Goal: Transaction & Acquisition: Purchase product/service

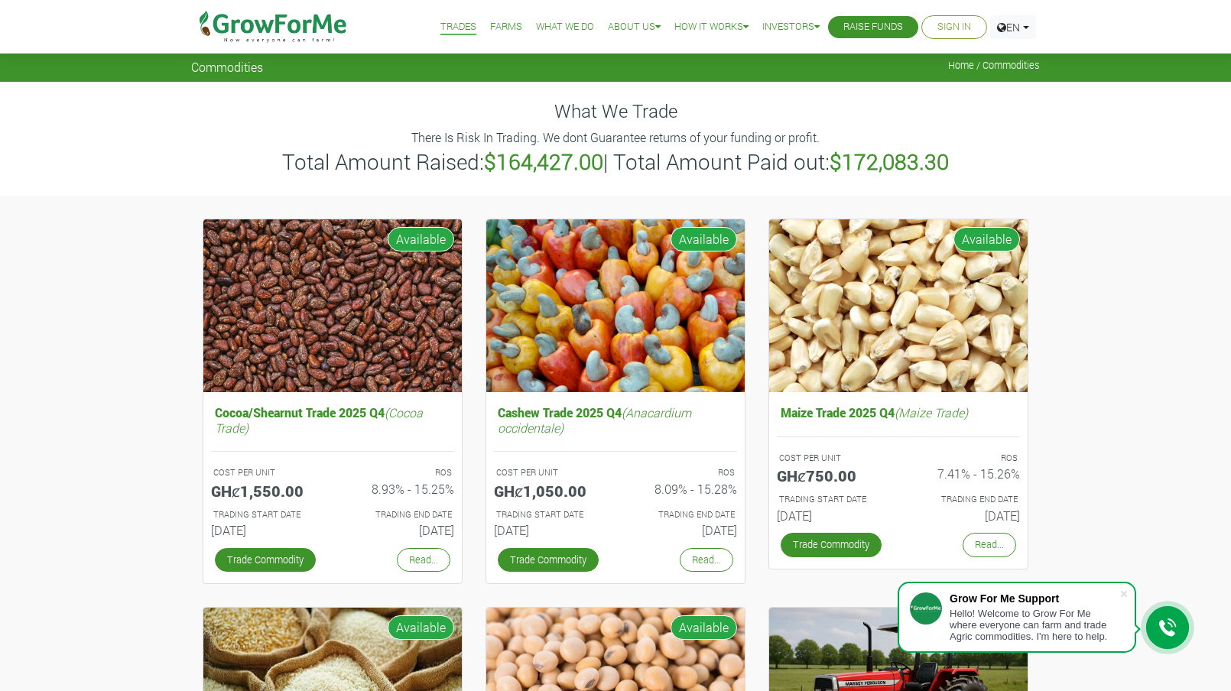
click at [560, 28] on link "What We Do" at bounding box center [565, 27] width 58 height 16
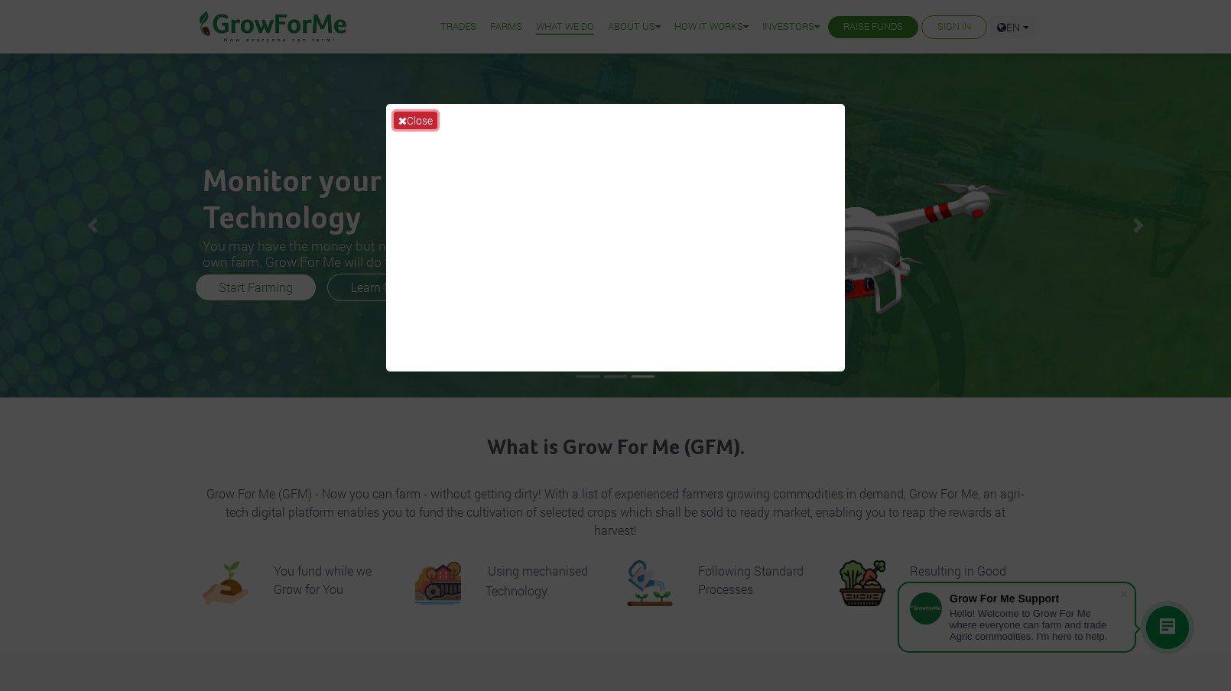
click at [431, 123] on button "Close" at bounding box center [416, 121] width 44 height 18
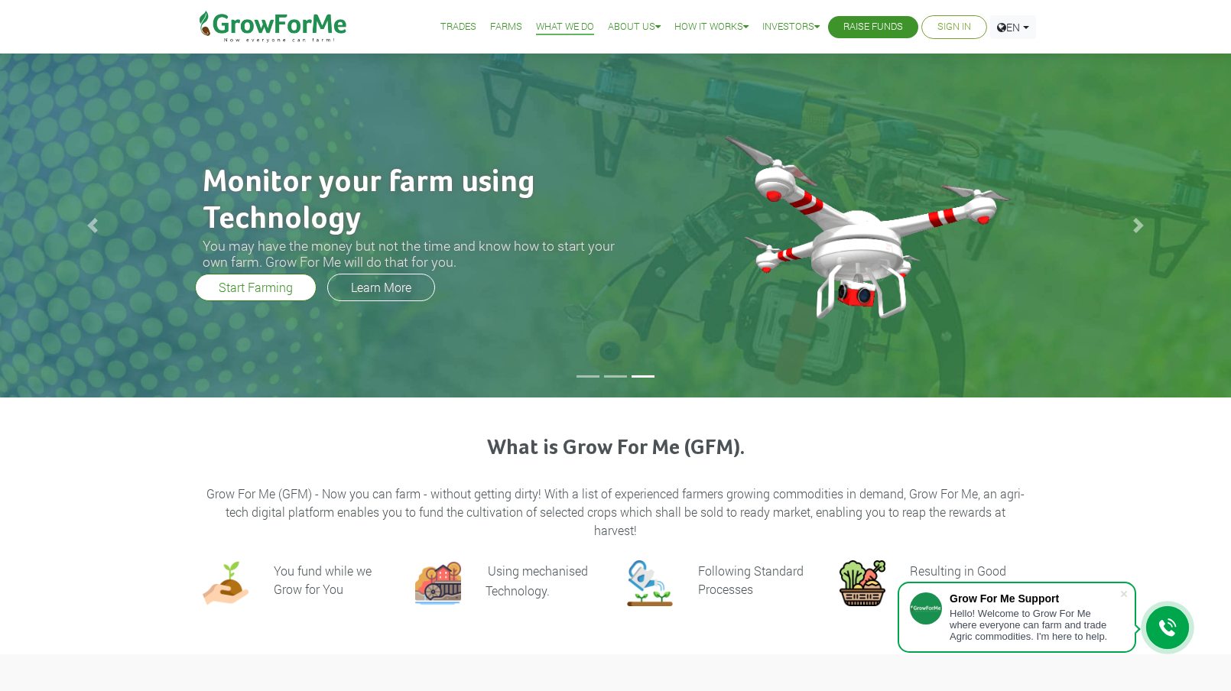
click at [960, 31] on link "Sign In" at bounding box center [954, 27] width 34 height 16
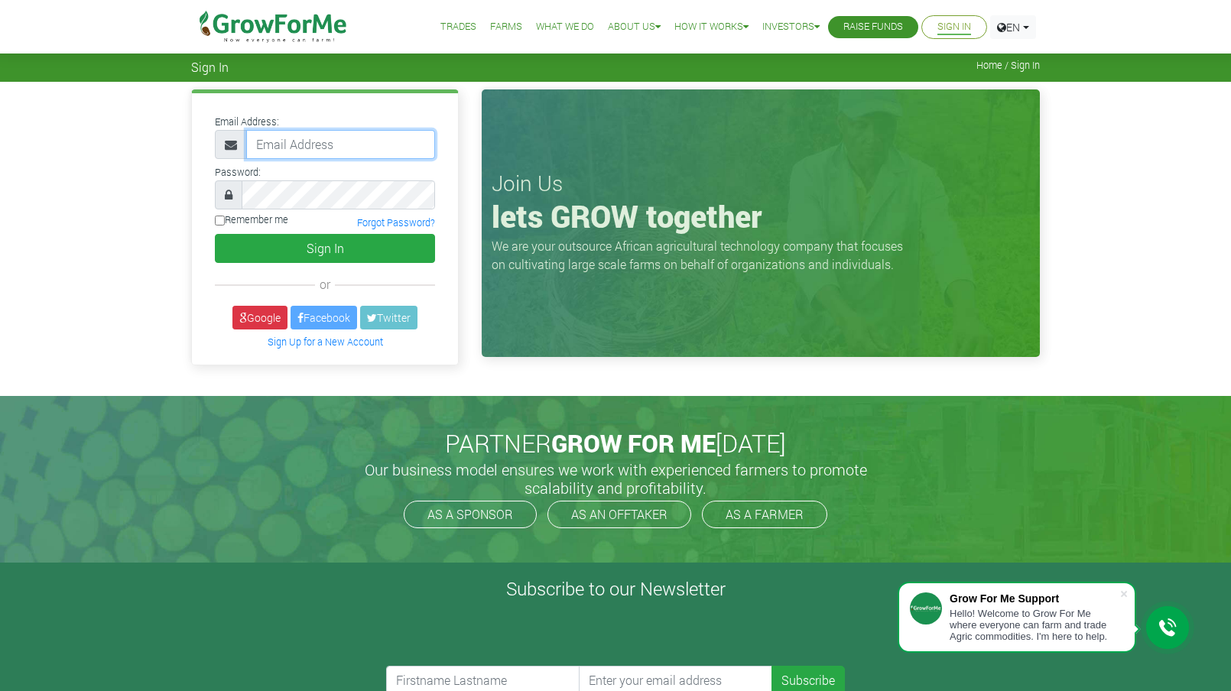
click at [302, 149] on input "email" at bounding box center [340, 144] width 189 height 29
click at [152, 213] on div "Email Address: Password: or" at bounding box center [615, 238] width 1231 height 313
click at [292, 337] on link "Sign Up for a New Account" at bounding box center [325, 342] width 115 height 12
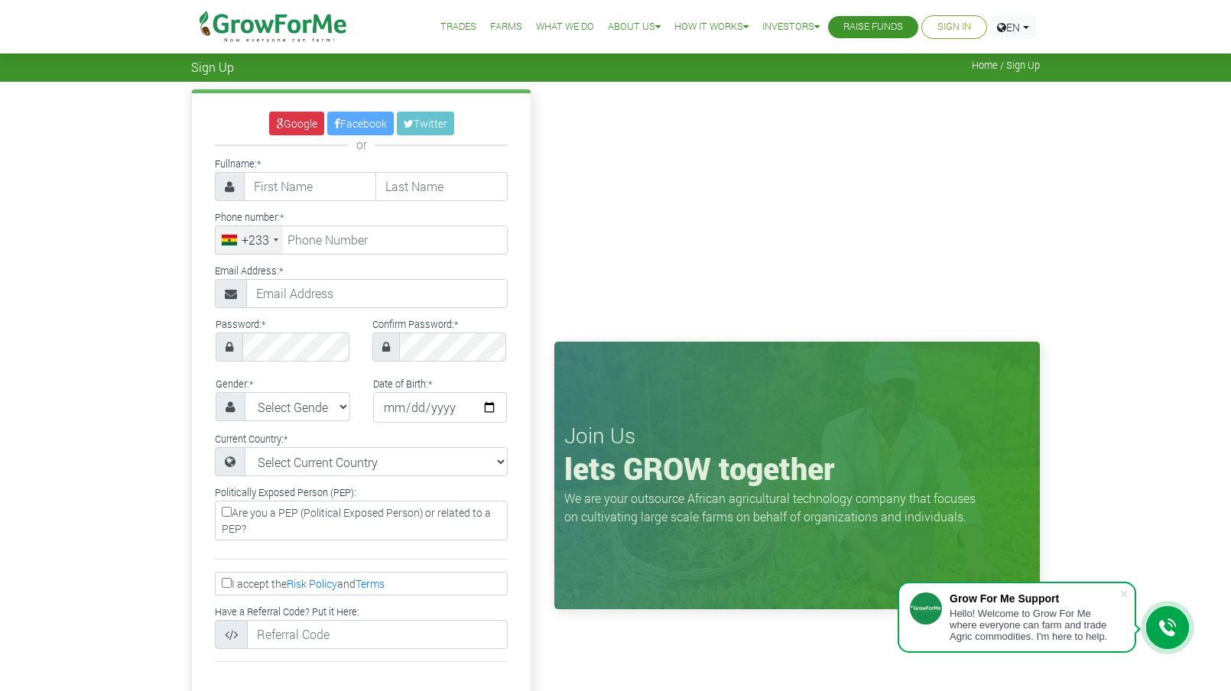
click at [319, 190] on input "text" at bounding box center [310, 186] width 132 height 29
type input "Matthew"
type input "Pittman"
type input "7737173018"
type input "dev.pittman1@gmail.com"
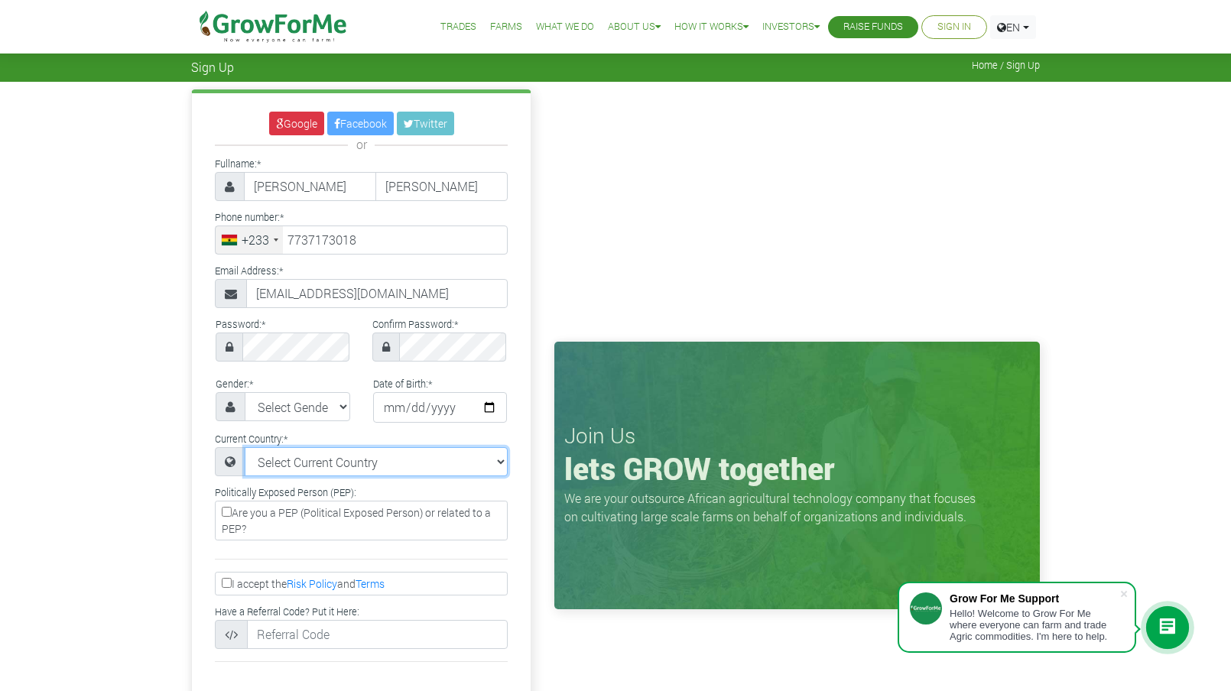
select select "United States of America"
click at [336, 401] on select "Select Gender Female Male" at bounding box center [297, 406] width 105 height 29
select select "[DEMOGRAPHIC_DATA]"
click at [245, 392] on select "Select Gender Female Male" at bounding box center [297, 406] width 105 height 29
click at [449, 413] on input "date" at bounding box center [440, 407] width 135 height 31
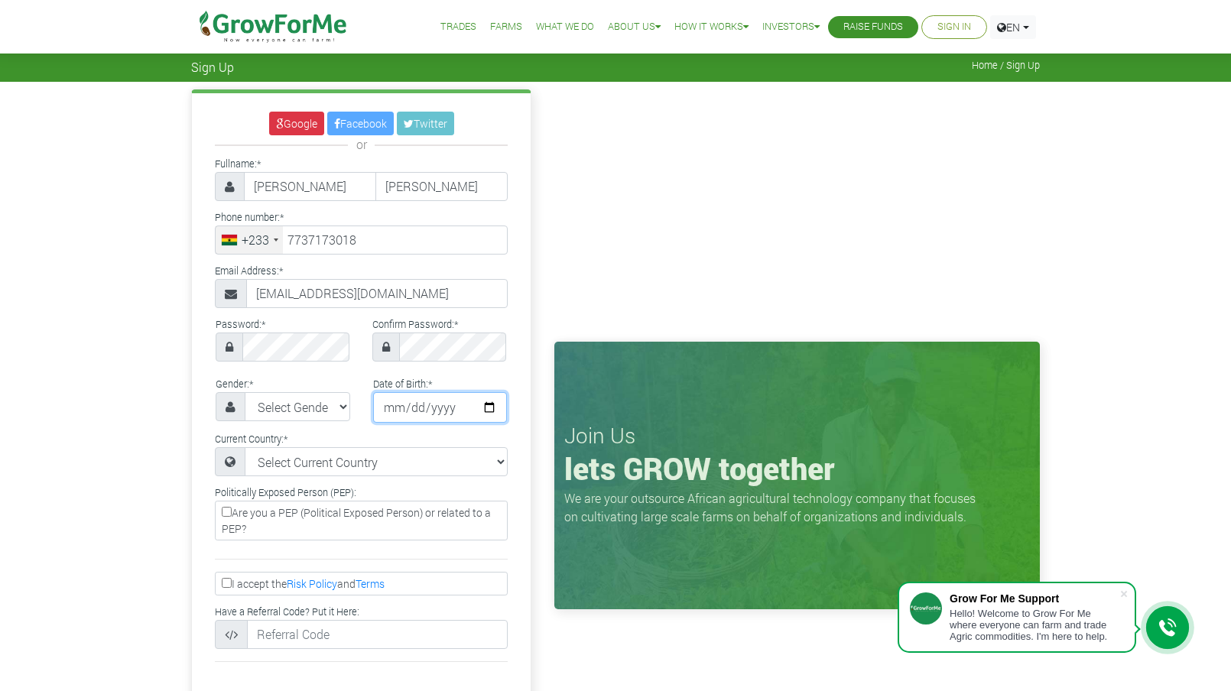
click at [486, 409] on input "date" at bounding box center [440, 407] width 135 height 31
type input "1994-11-20"
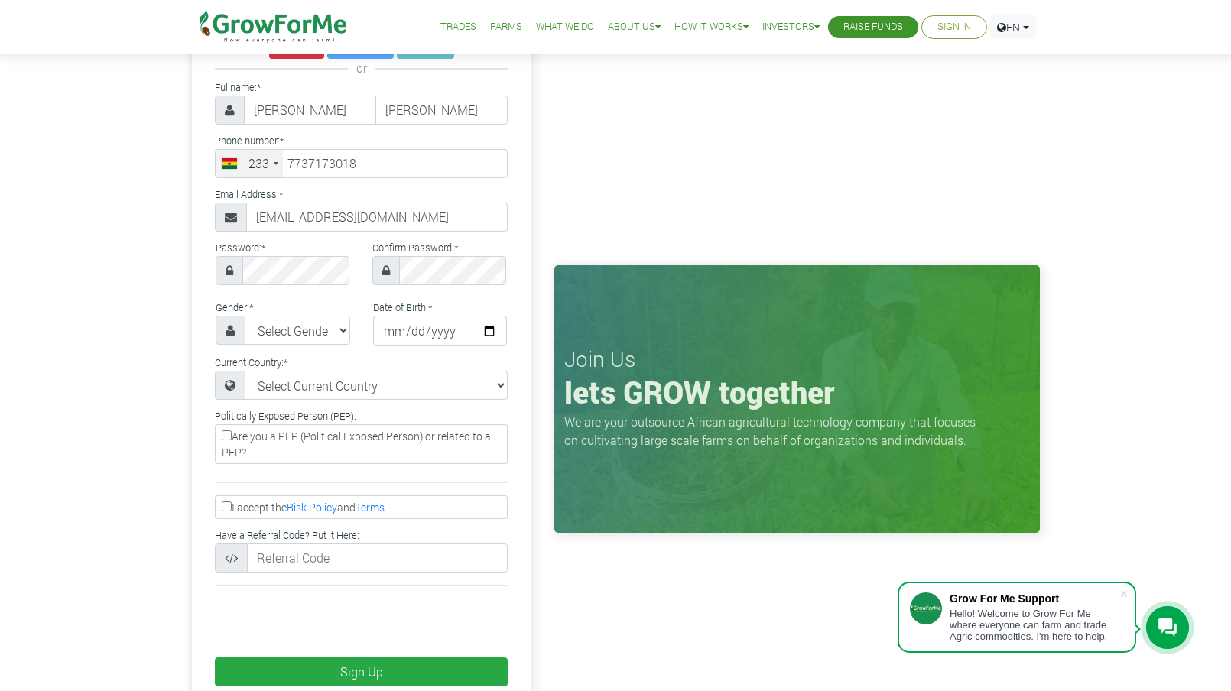
click at [225, 505] on input "I accept the Risk Policy and Terms" at bounding box center [227, 506] width 10 height 10
checkbox input "true"
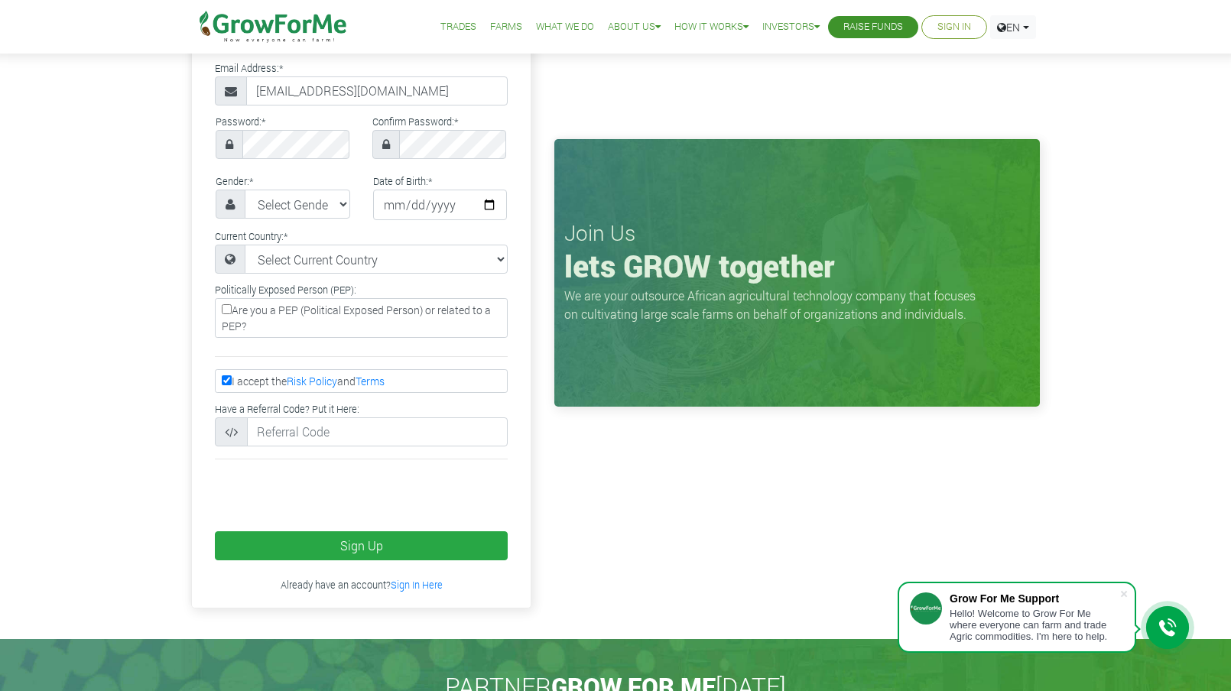
scroll to position [229, 0]
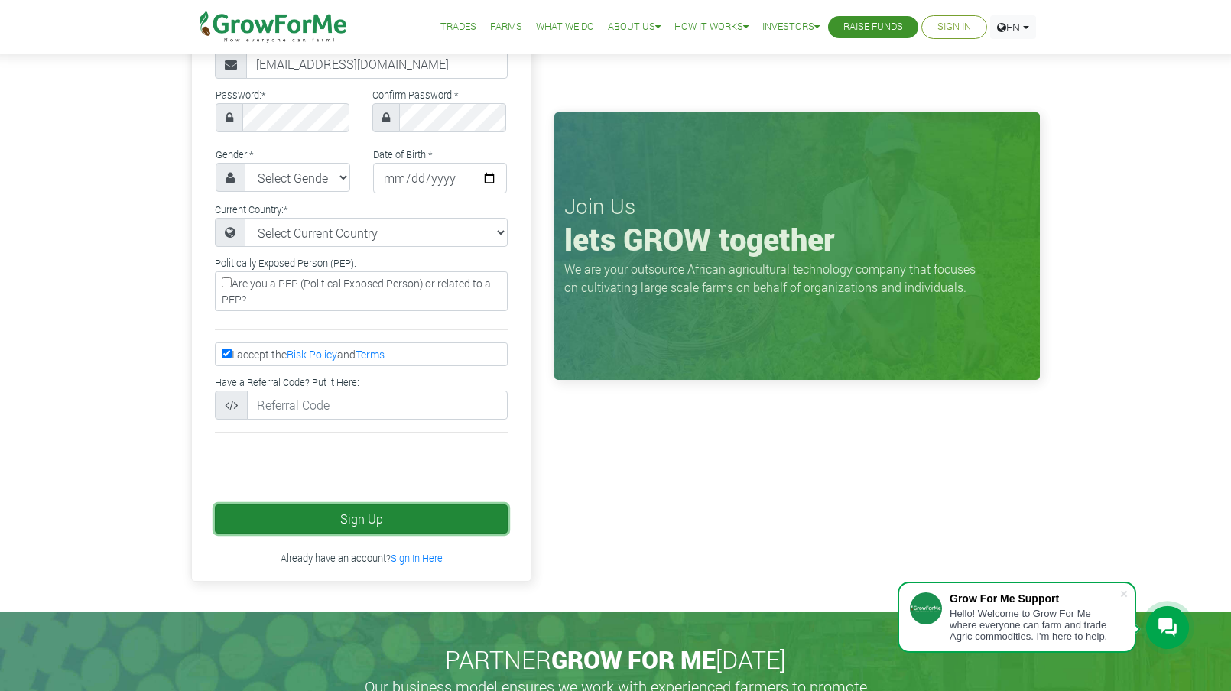
click at [388, 524] on button "Sign Up" at bounding box center [361, 519] width 293 height 29
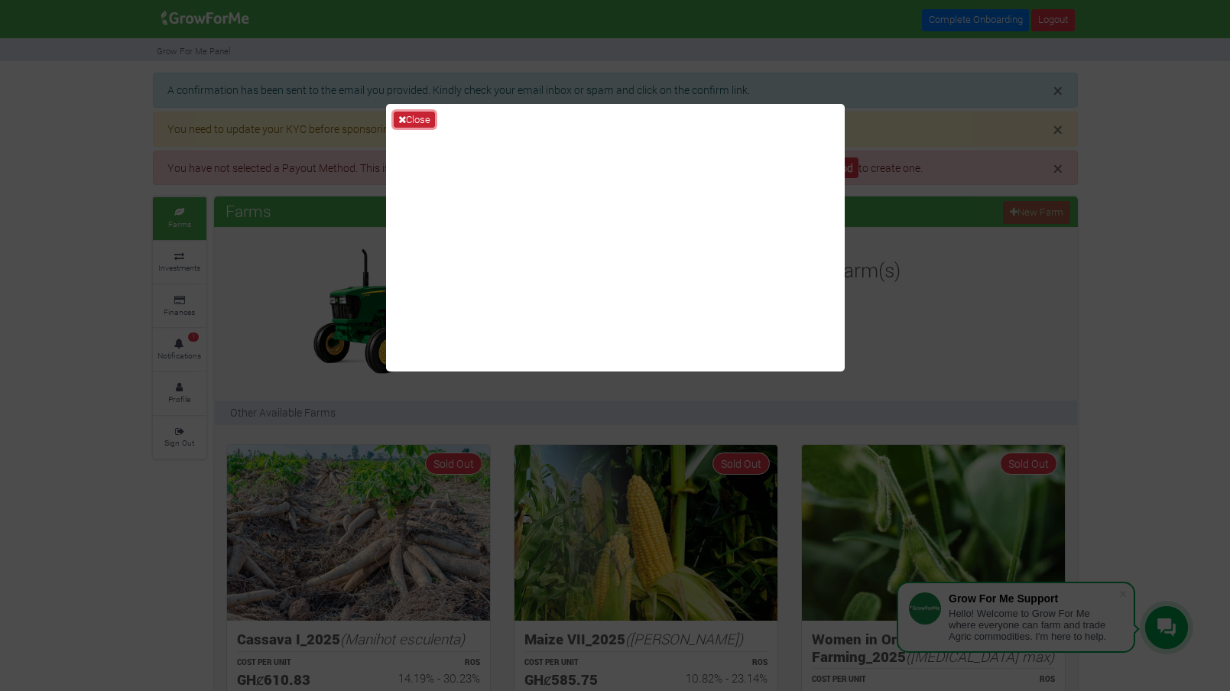
click at [418, 124] on button "Close" at bounding box center [414, 120] width 41 height 17
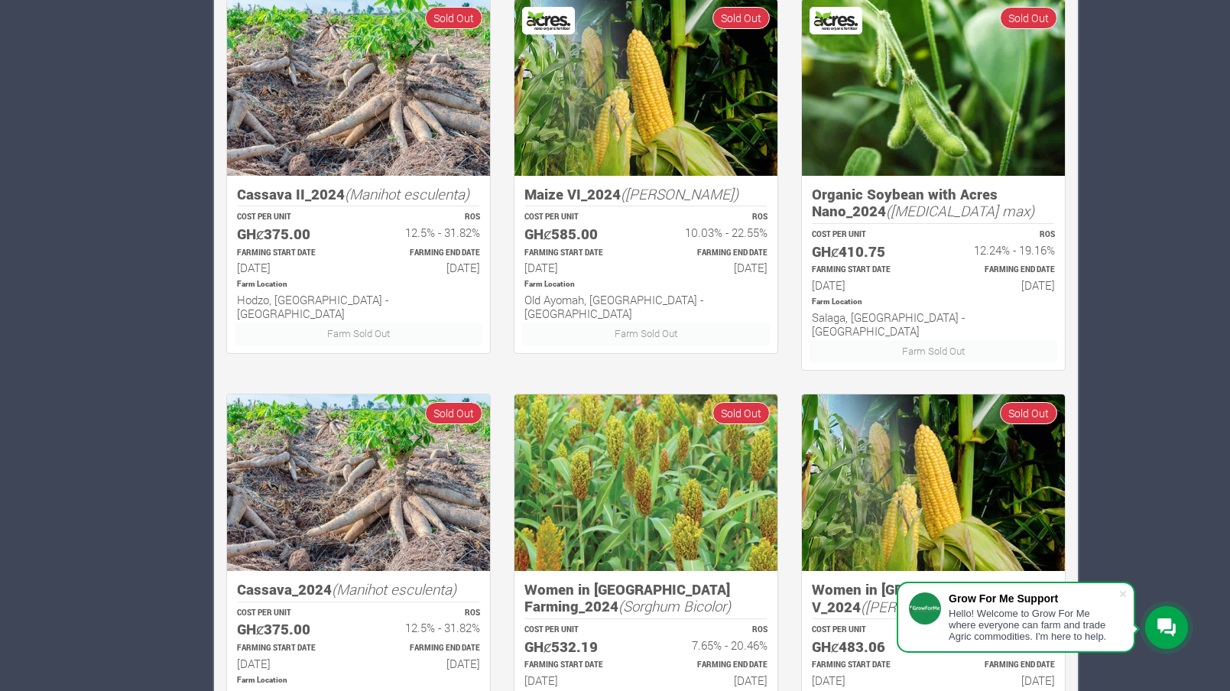
scroll to position [946, 0]
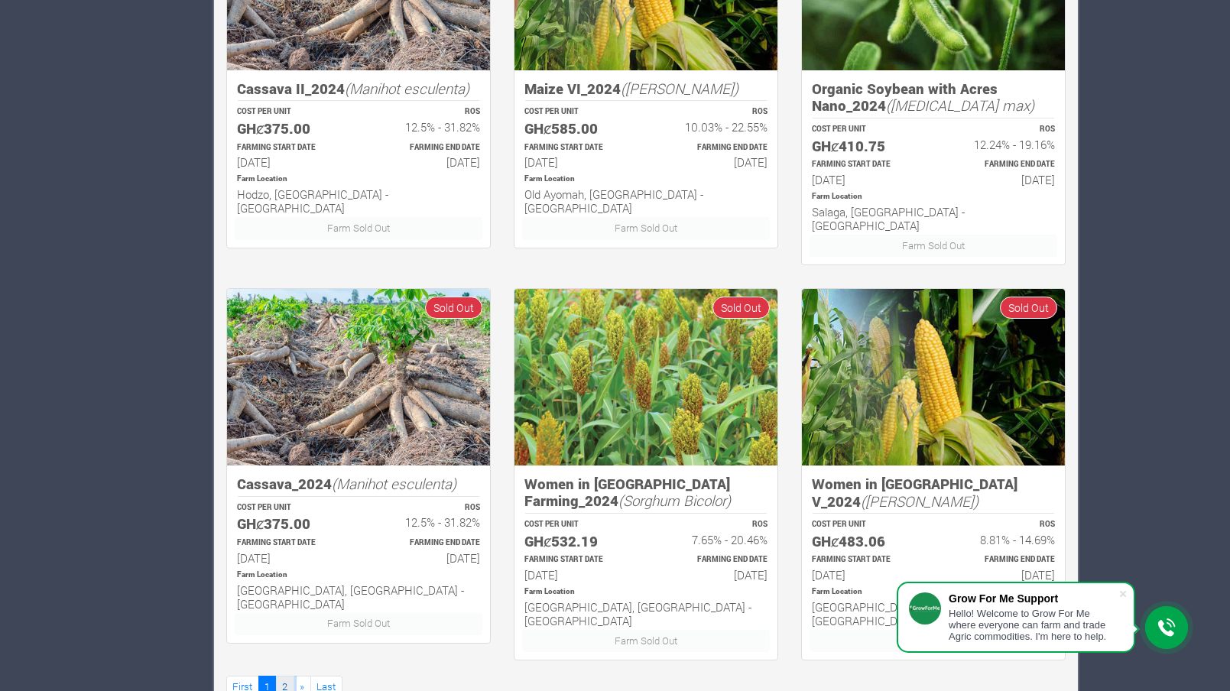
click at [287, 676] on link "2" at bounding box center [285, 687] width 18 height 22
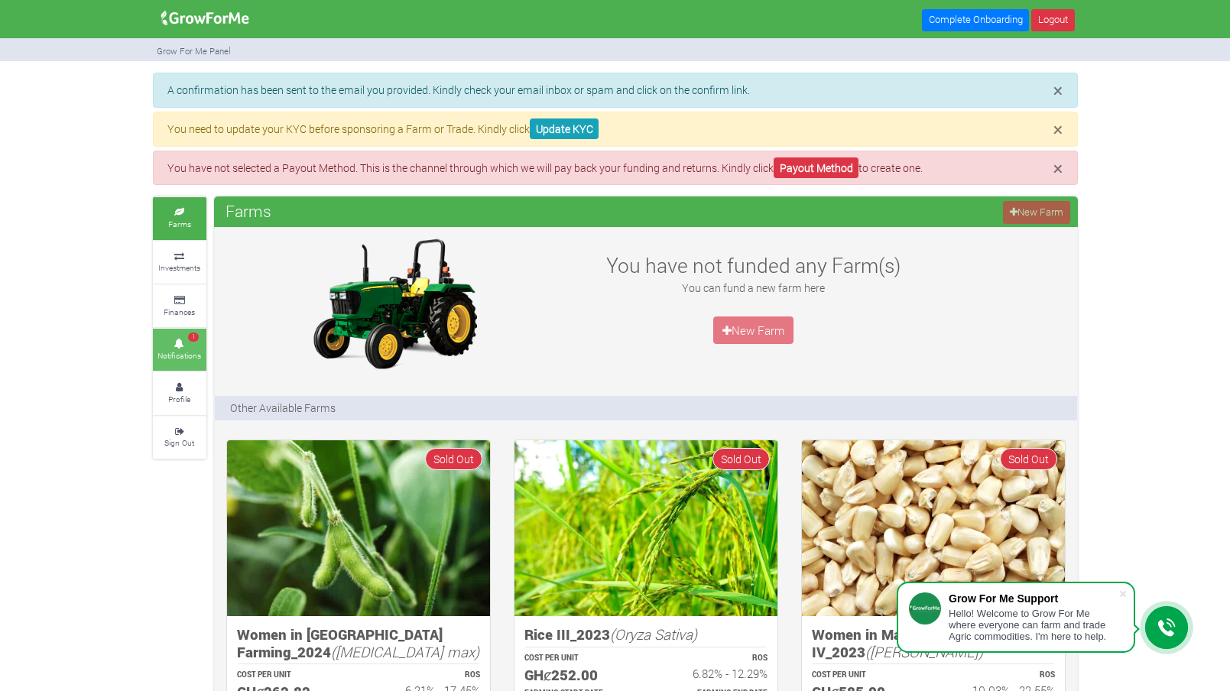
click at [179, 340] on icon at bounding box center [180, 344] width 46 height 8
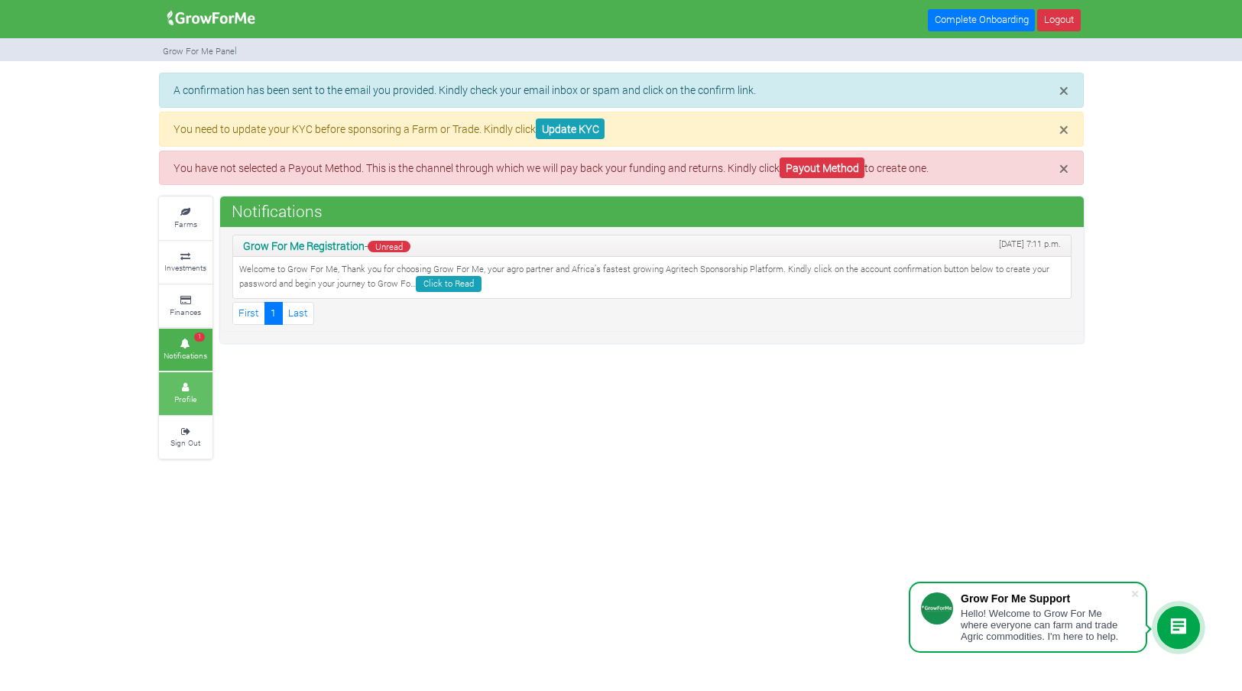
click at [201, 392] on link "Profile" at bounding box center [186, 393] width 54 height 42
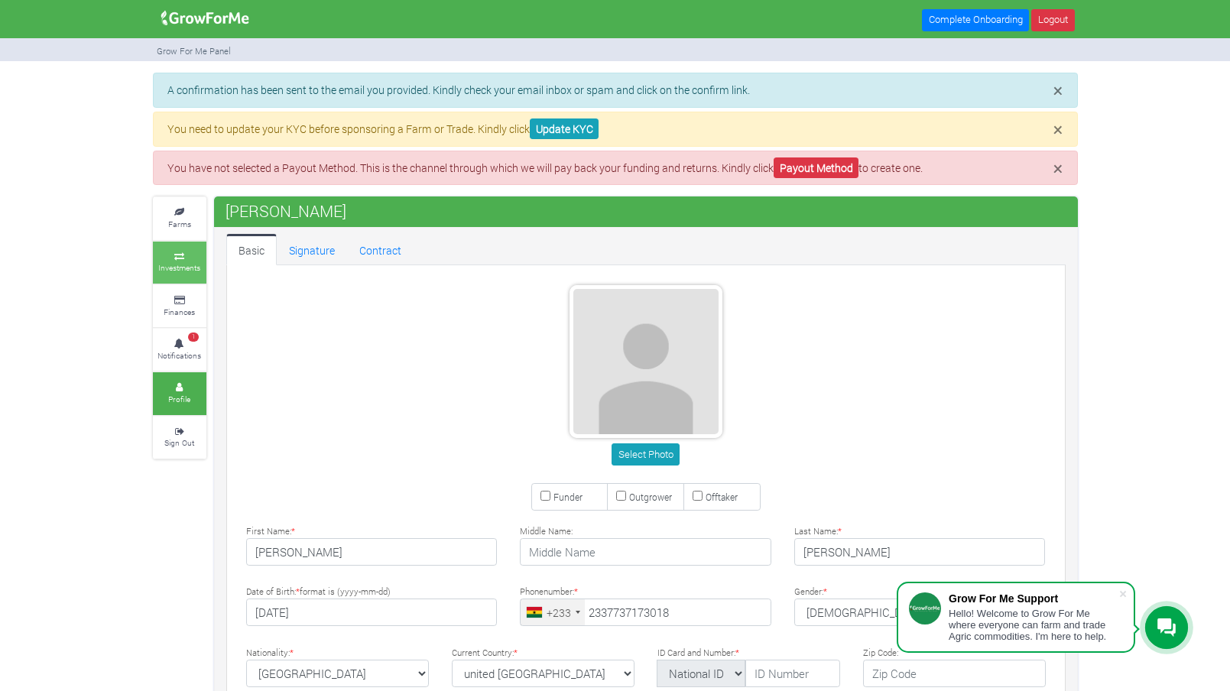
click at [196, 261] on link "Investments" at bounding box center [180, 263] width 54 height 42
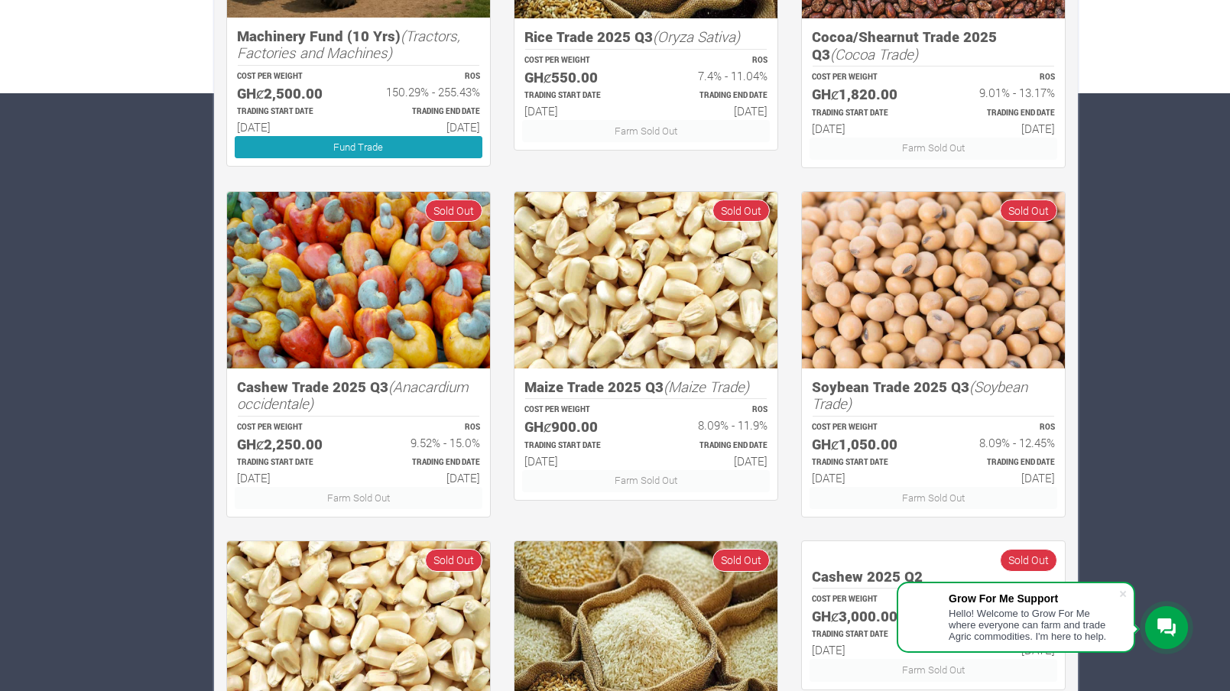
scroll to position [447, 0]
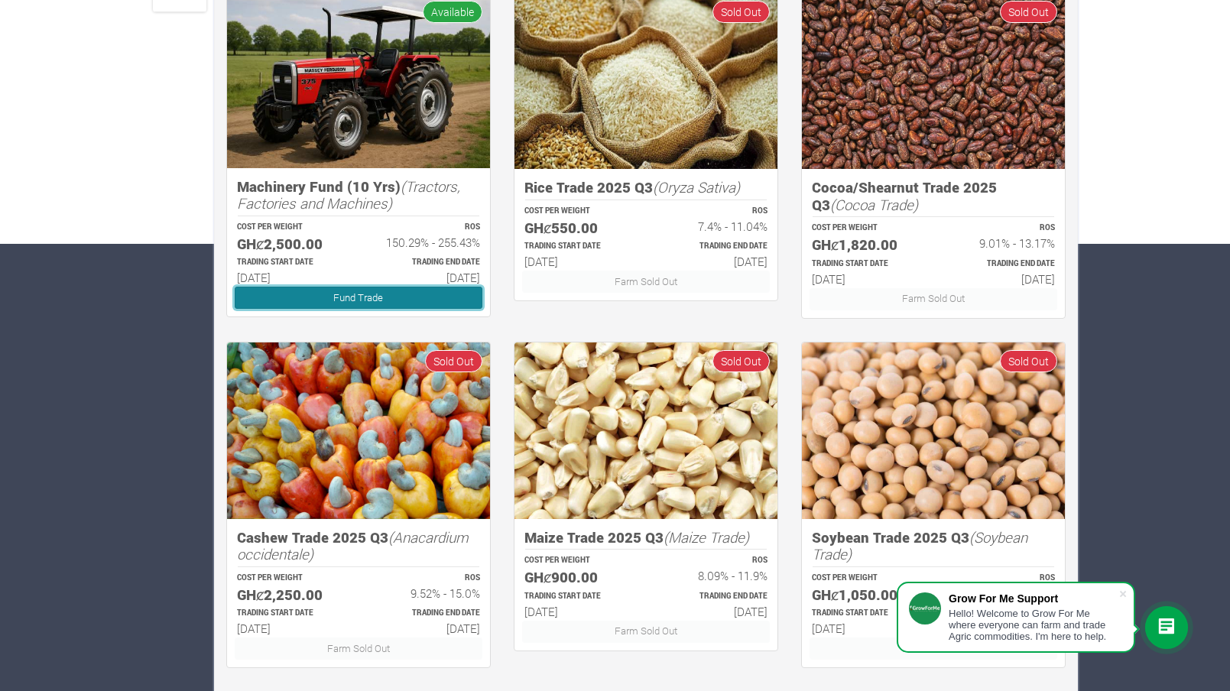
click at [360, 301] on link "Fund Trade" at bounding box center [359, 298] width 248 height 22
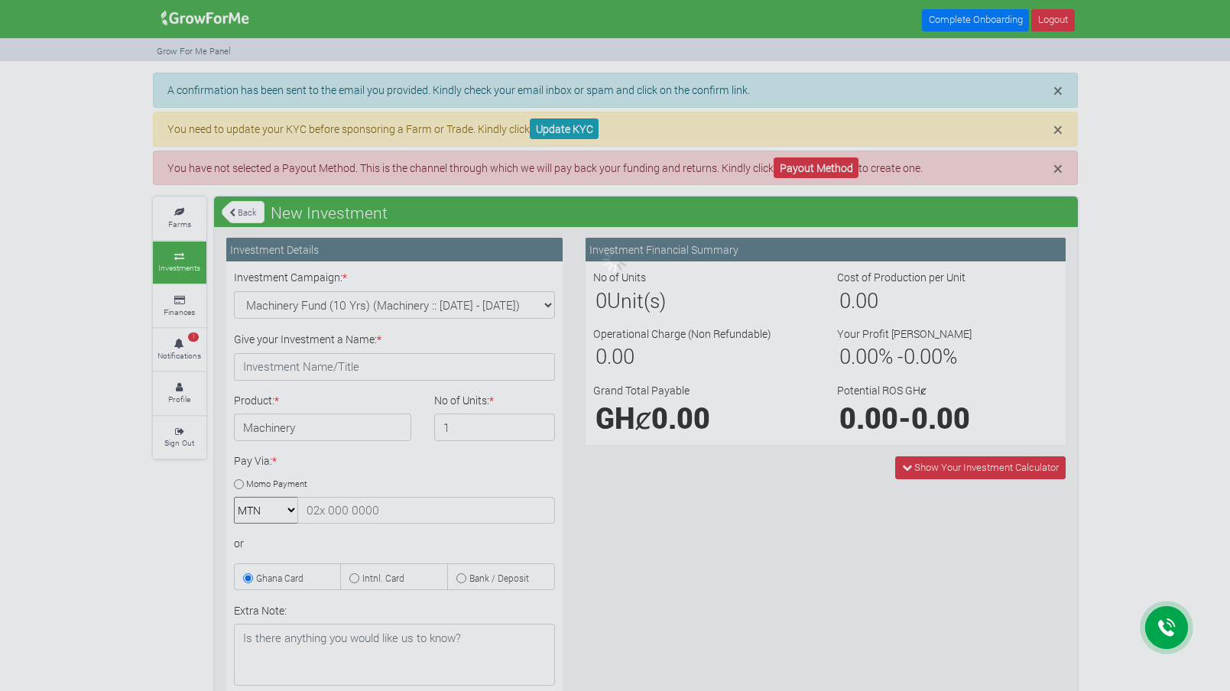
type input "1"
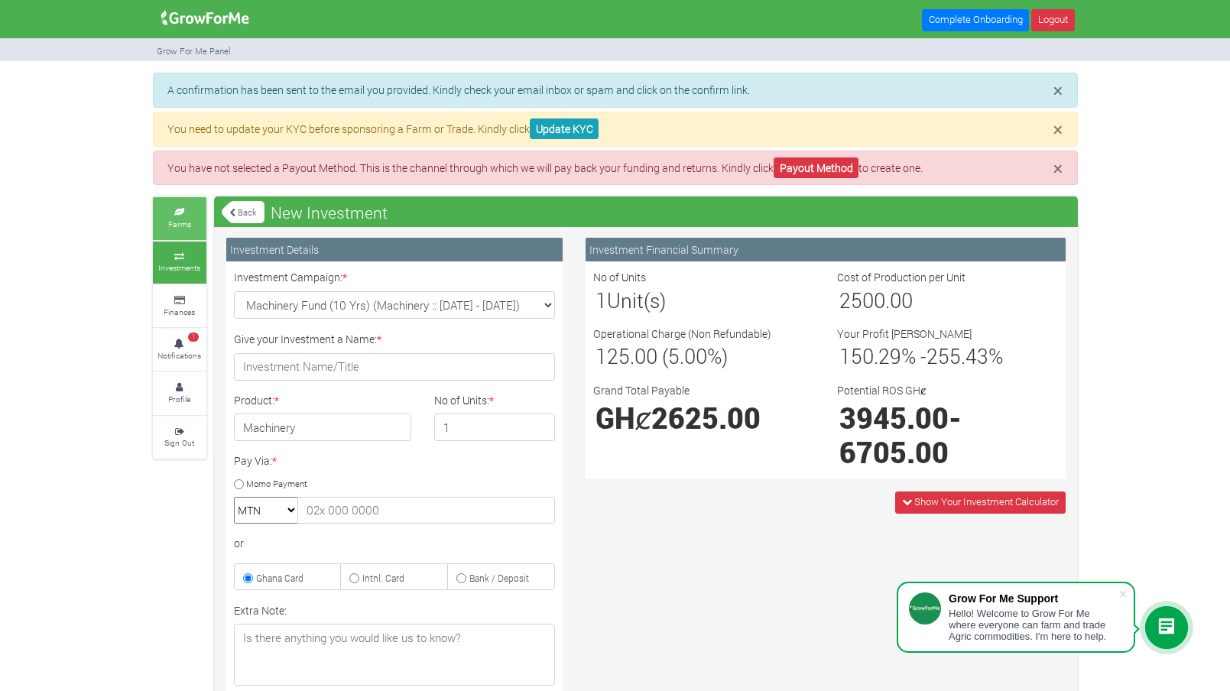
click at [201, 206] on link "Farms" at bounding box center [180, 218] width 54 height 42
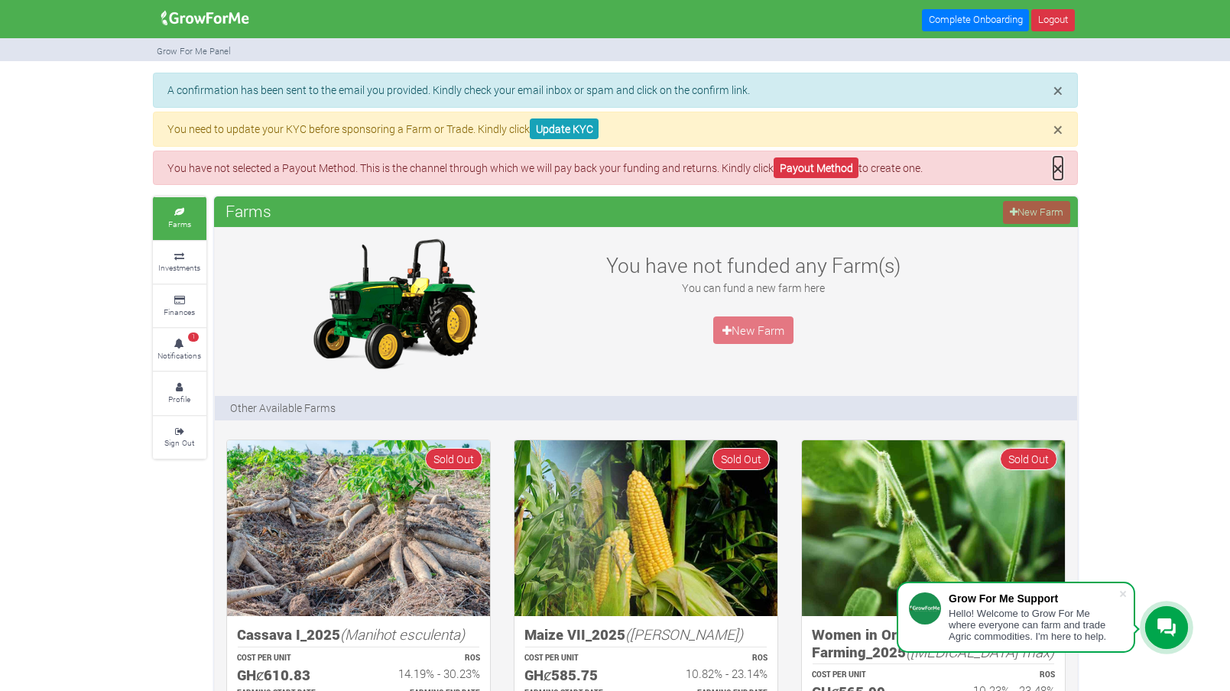
click at [1059, 176] on span "×" at bounding box center [1057, 168] width 9 height 23
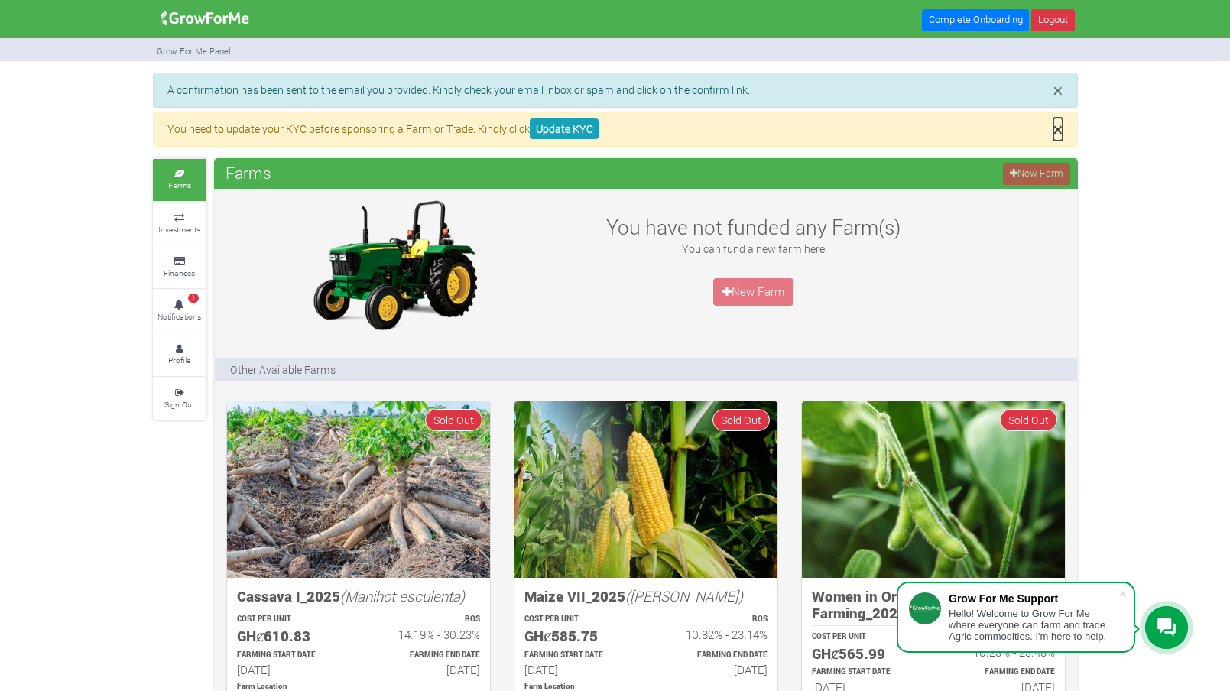
click at [1056, 131] on span "×" at bounding box center [1057, 129] width 9 height 23
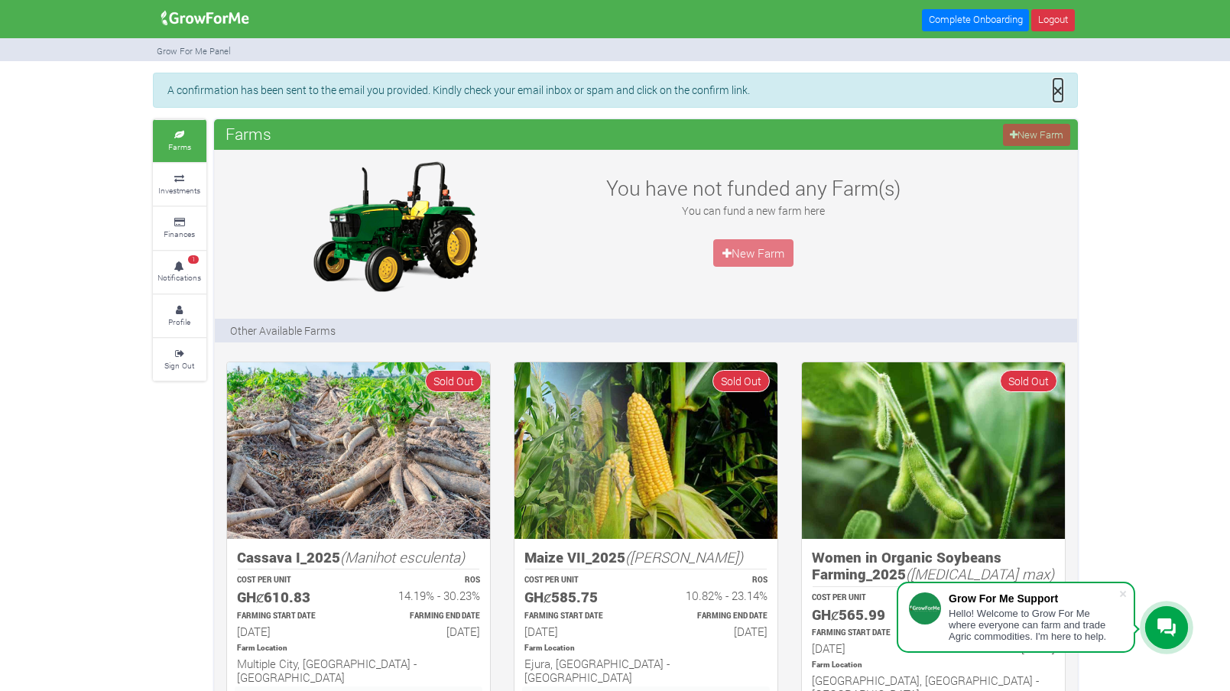
click at [1053, 96] on span "×" at bounding box center [1057, 90] width 9 height 23
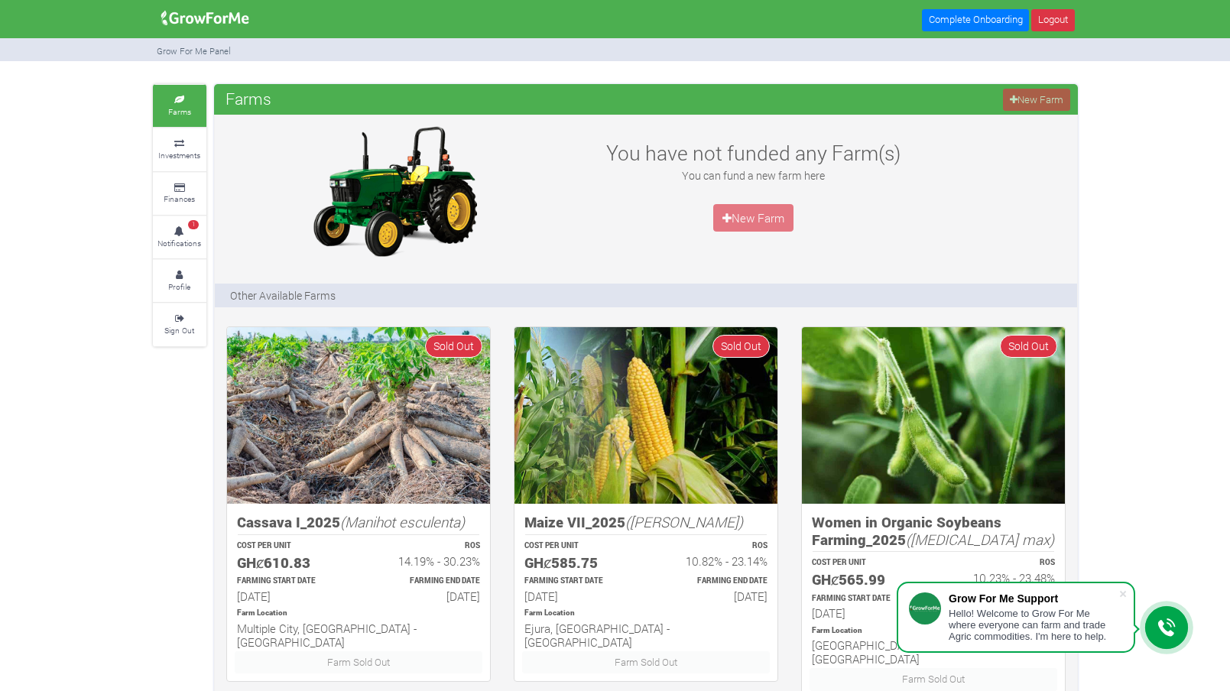
click at [225, 21] on img at bounding box center [205, 18] width 99 height 31
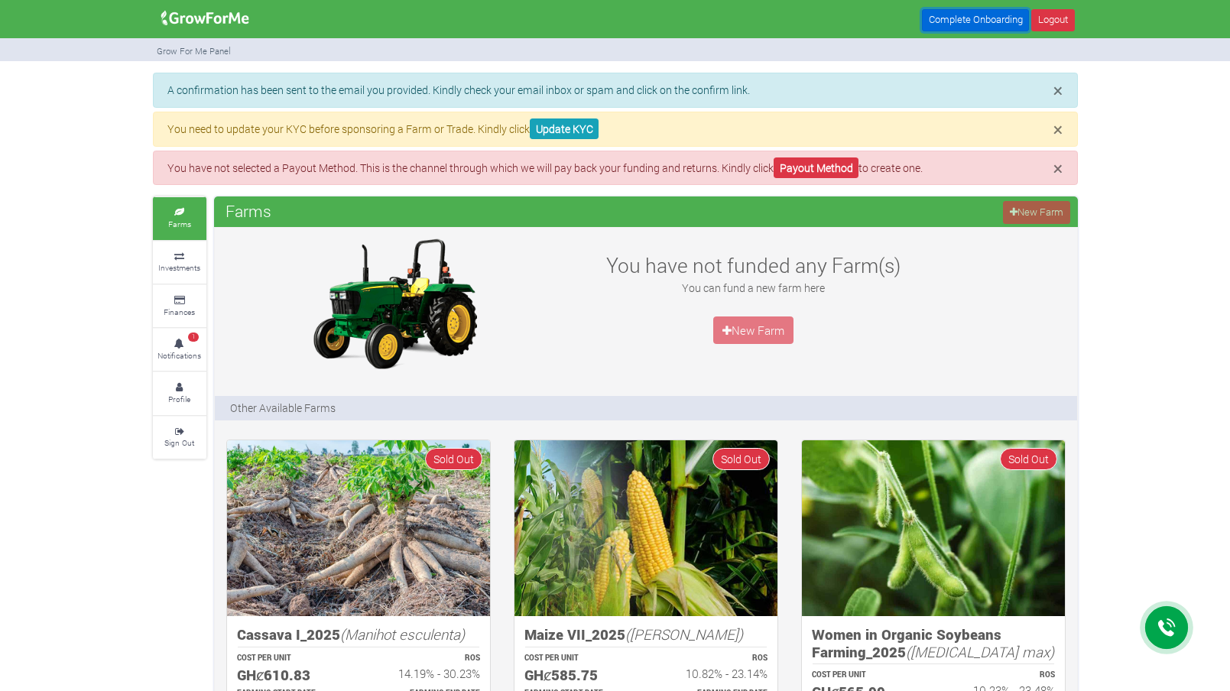
click at [954, 15] on link "Complete Onboarding" at bounding box center [975, 20] width 107 height 22
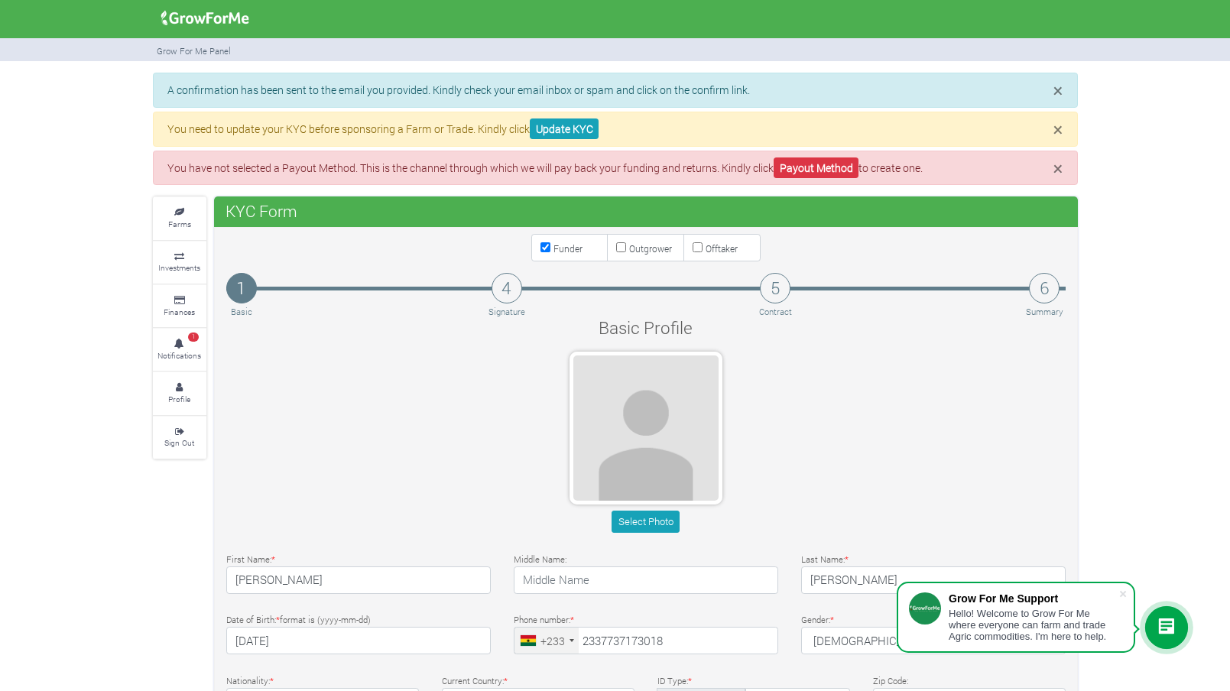
click at [226, 9] on img at bounding box center [205, 18] width 99 height 31
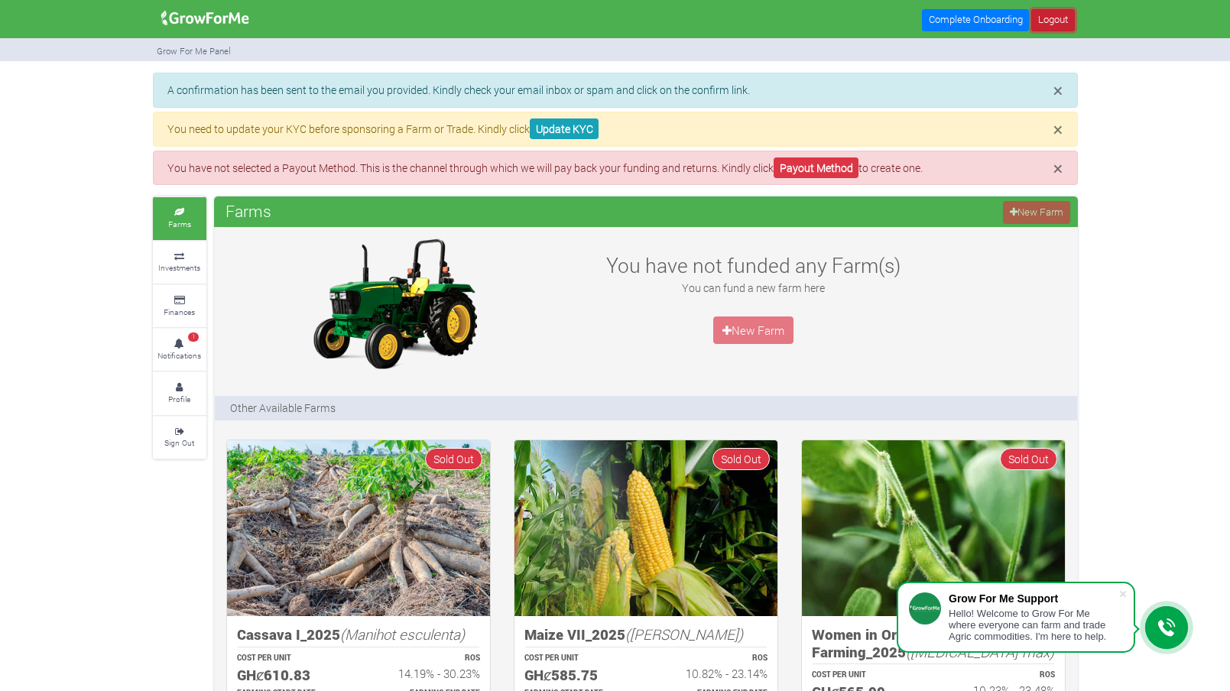
click at [1065, 23] on link "Logout" at bounding box center [1052, 20] width 43 height 22
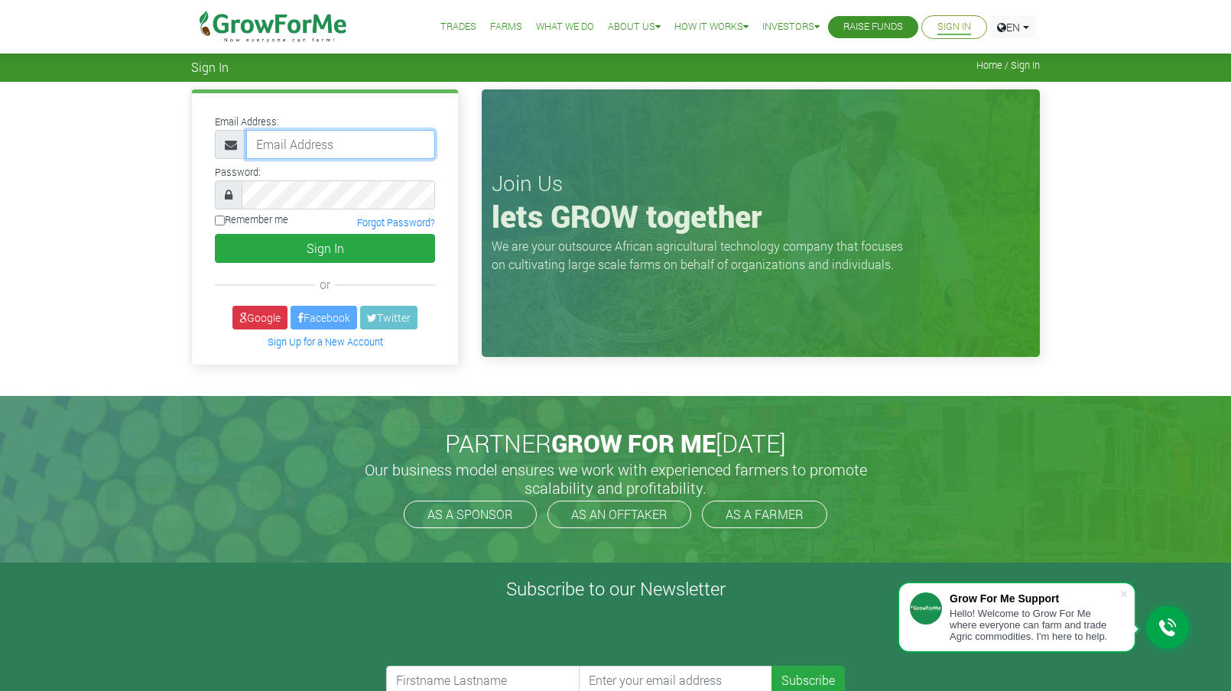
type input "[EMAIL_ADDRESS][DOMAIN_NAME]"
click at [308, 26] on img at bounding box center [273, 27] width 157 height 54
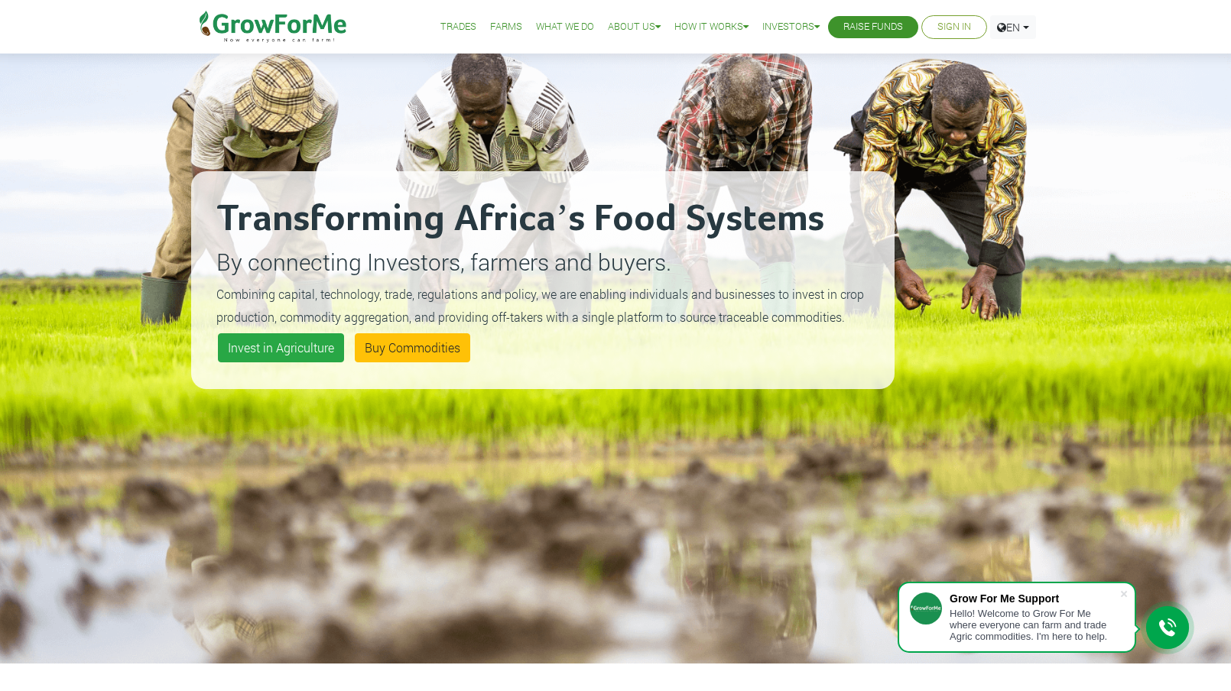
scroll to position [153, 0]
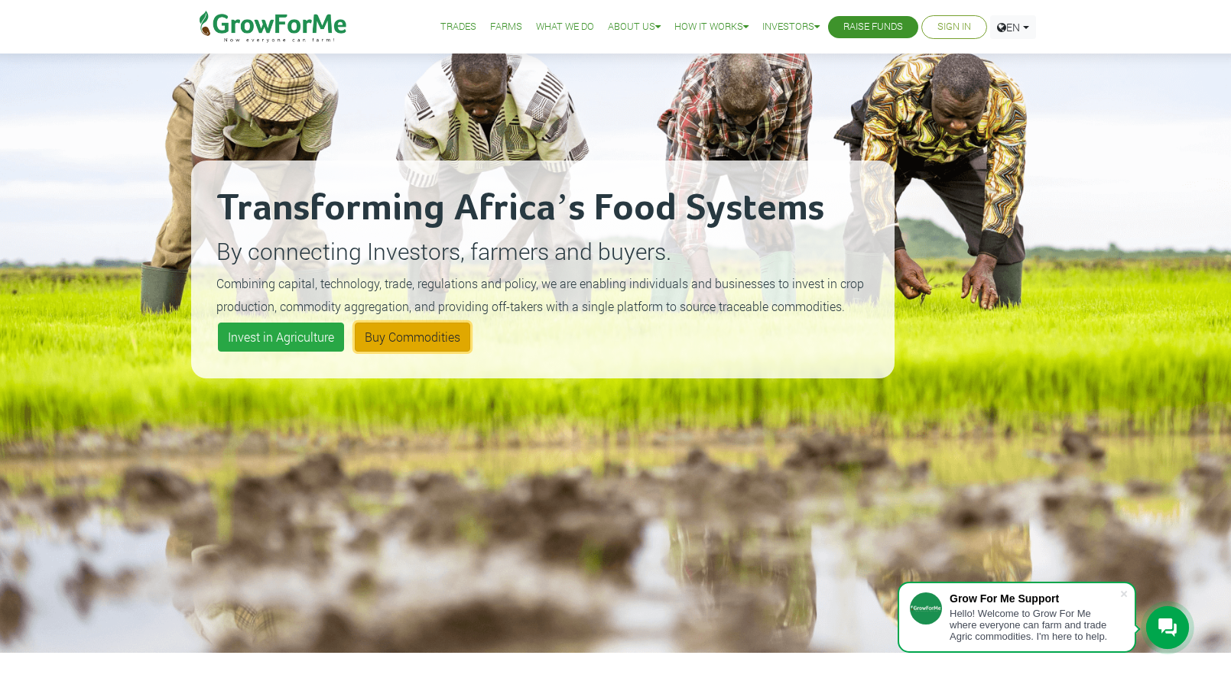
click at [407, 338] on link "Buy Commodities" at bounding box center [412, 337] width 115 height 29
click at [315, 336] on link "Invest in Agriculture" at bounding box center [281, 337] width 126 height 29
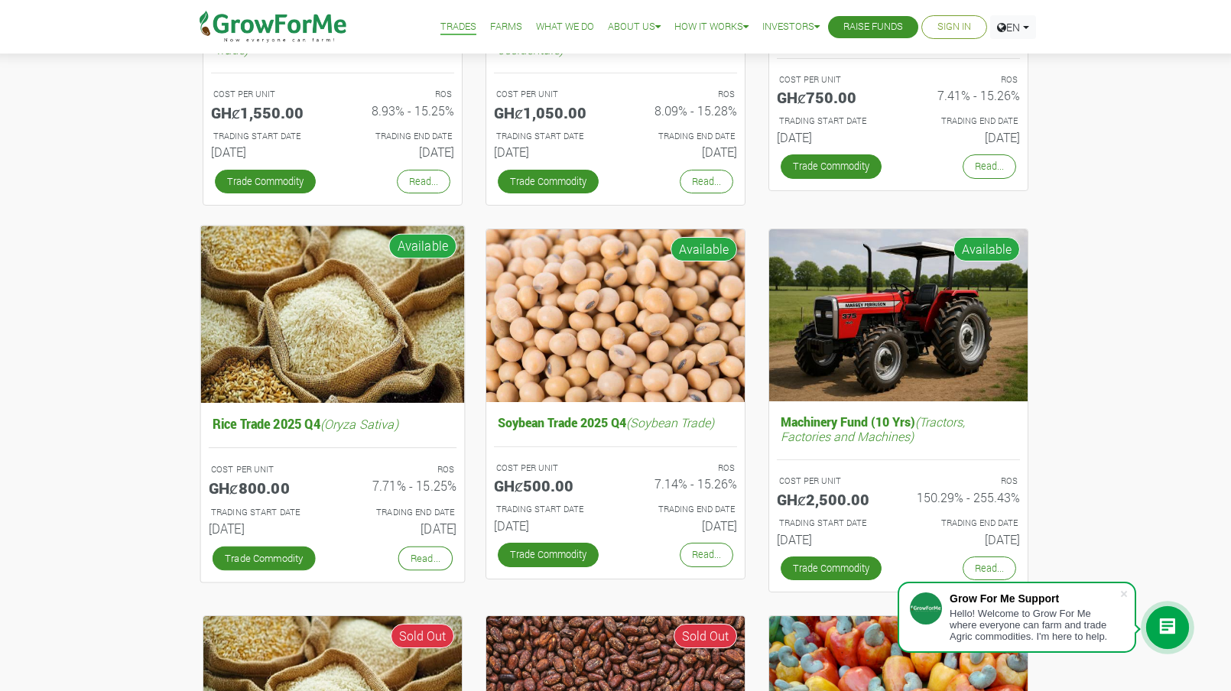
scroll to position [382, 0]
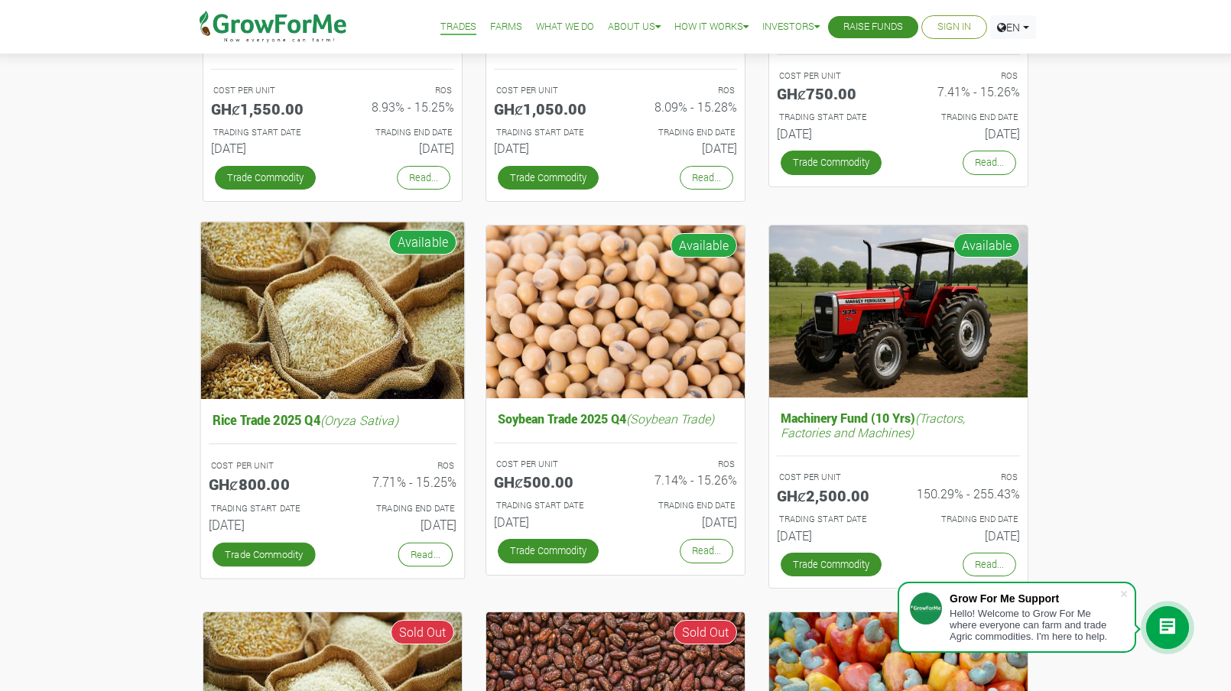
click at [268, 540] on div "Trade Commodity" at bounding box center [264, 554] width 111 height 32
click at [269, 558] on link "Trade Commodity" at bounding box center [264, 554] width 103 height 24
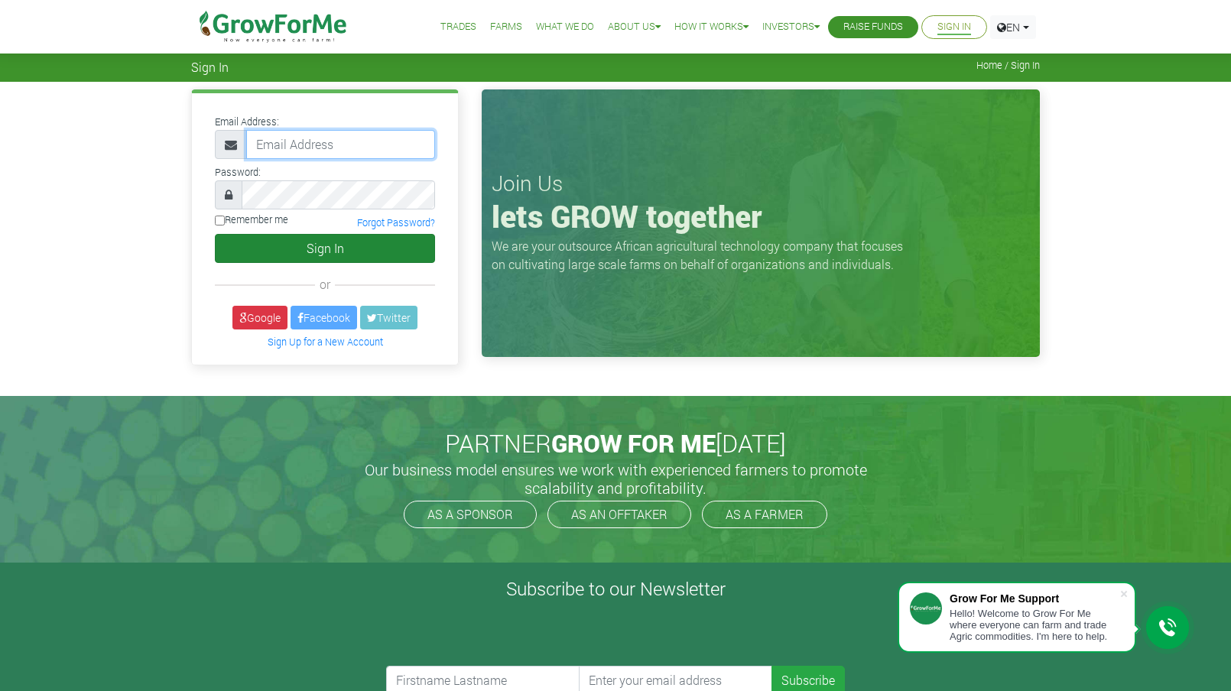
type input "dev.pittman1@gmail.com"
click at [338, 261] on button "Sign In" at bounding box center [325, 248] width 220 height 29
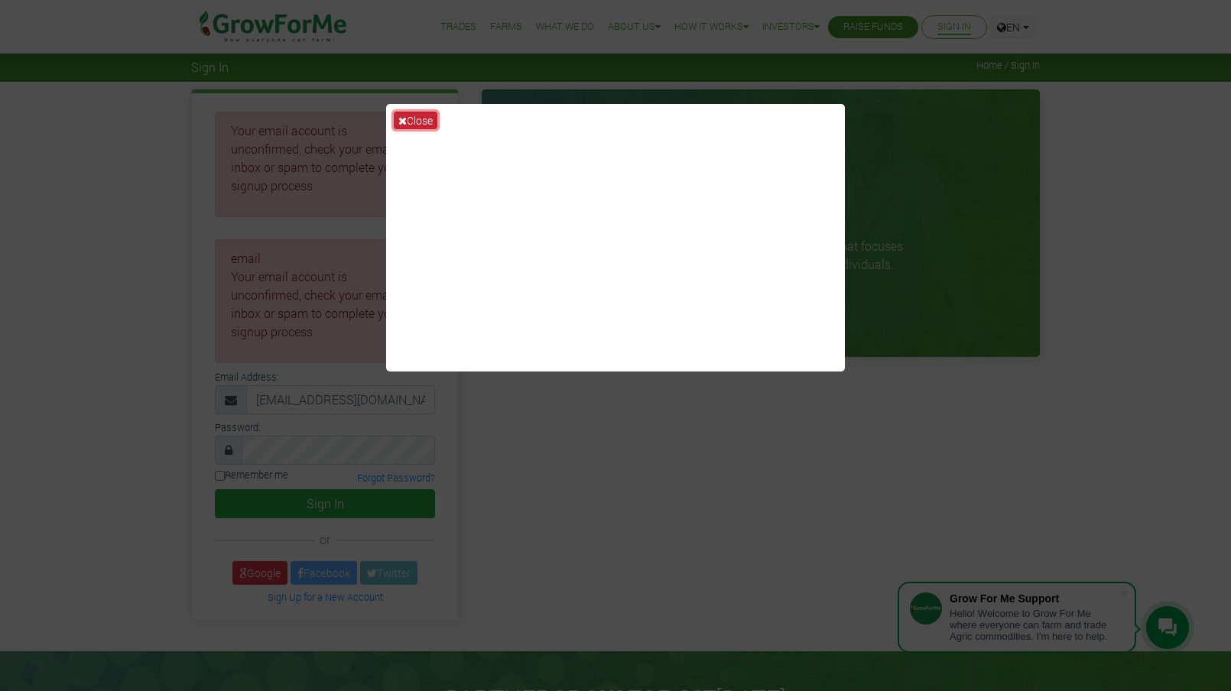
click at [413, 122] on button "Close" at bounding box center [416, 121] width 44 height 18
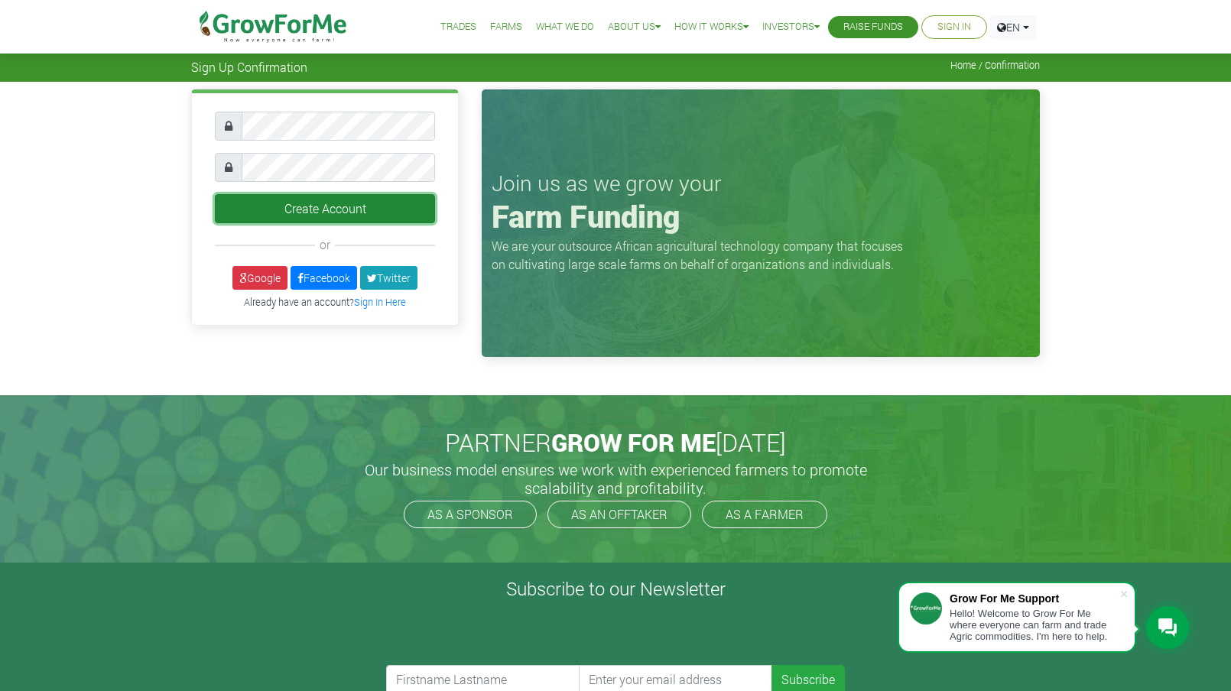
click at [341, 209] on button "Create Account" at bounding box center [325, 208] width 220 height 29
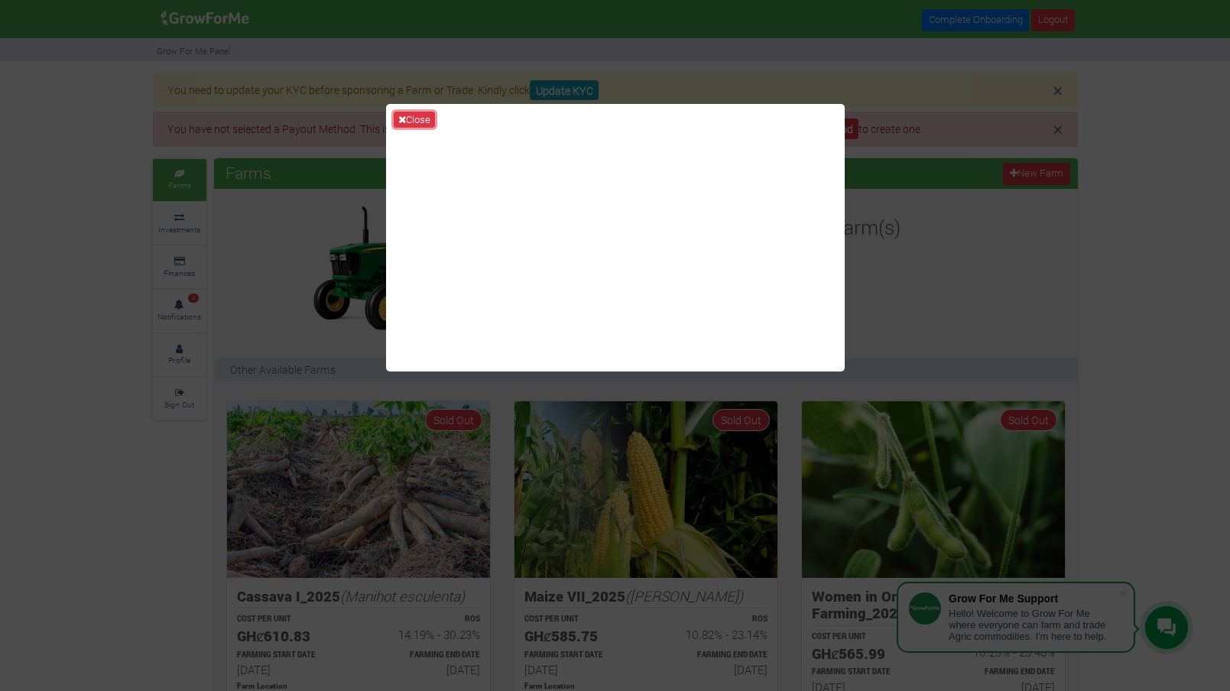
click at [427, 114] on button "Close" at bounding box center [414, 120] width 41 height 17
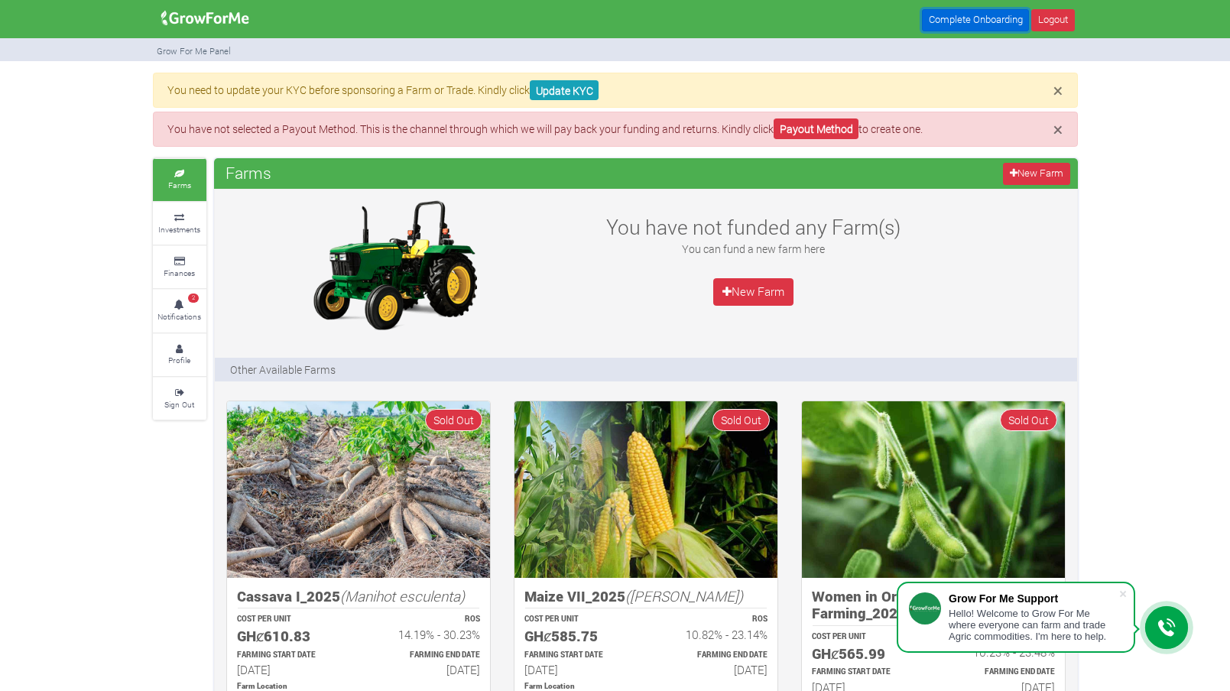
click at [962, 24] on link "Complete Onboarding" at bounding box center [975, 20] width 107 height 22
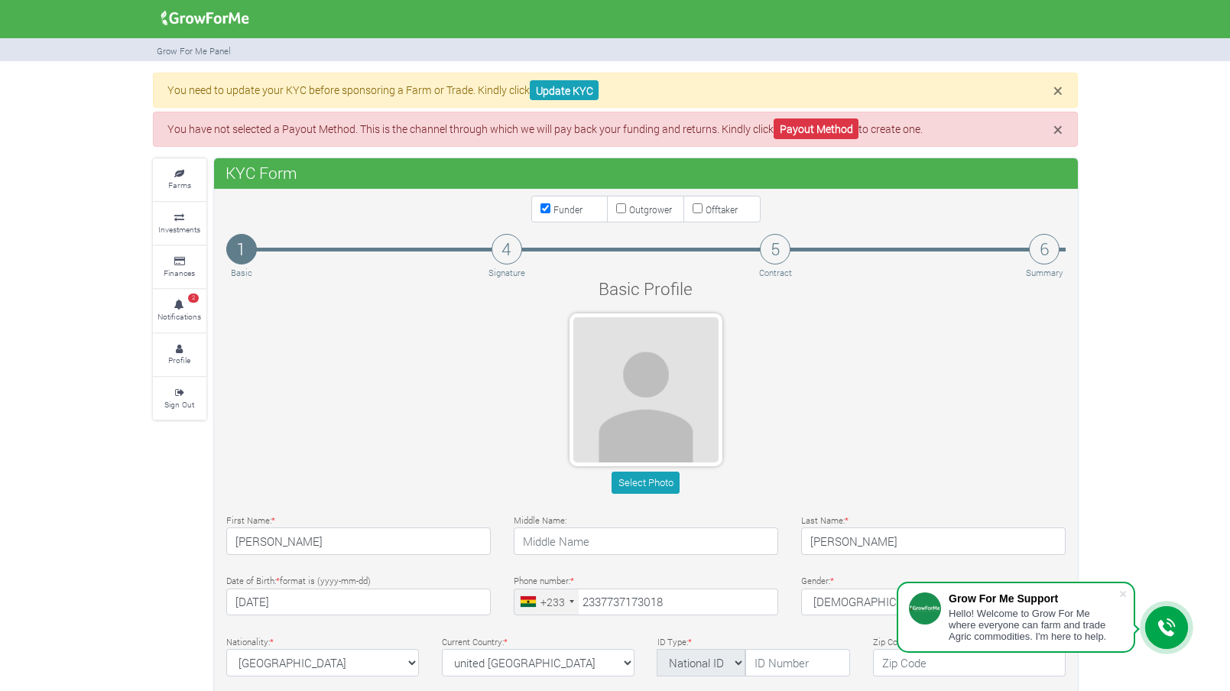
click at [202, 15] on img at bounding box center [205, 18] width 99 height 31
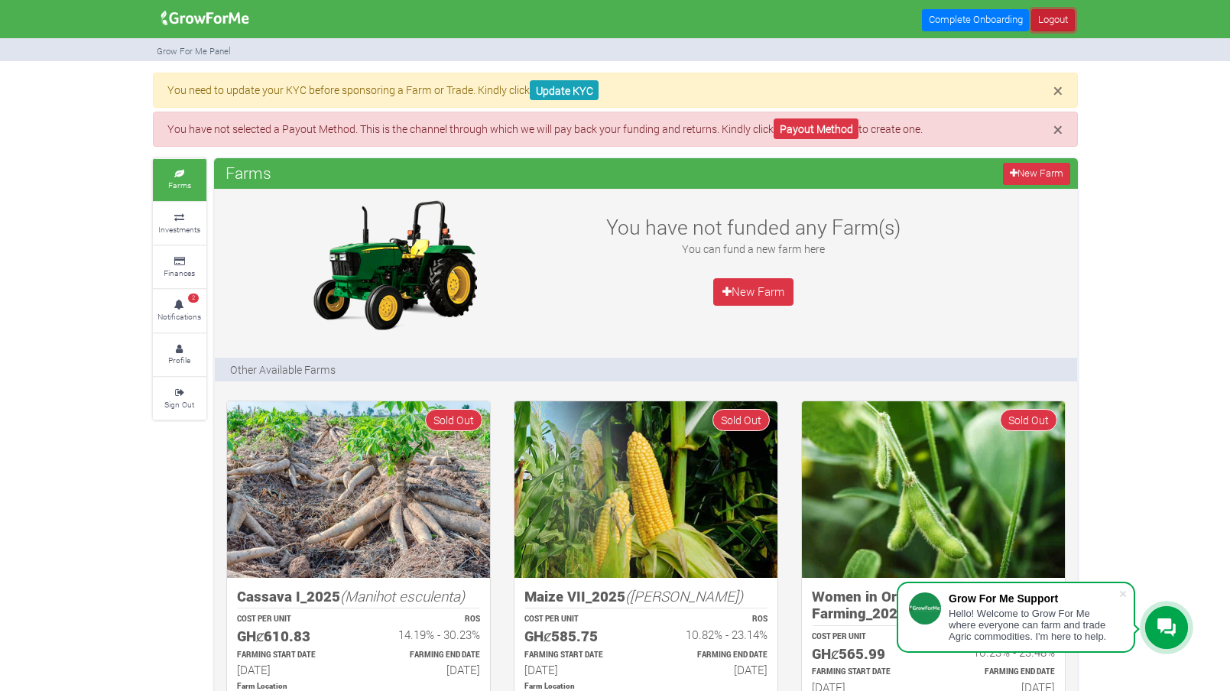
click at [1063, 21] on link "Logout" at bounding box center [1052, 20] width 43 height 22
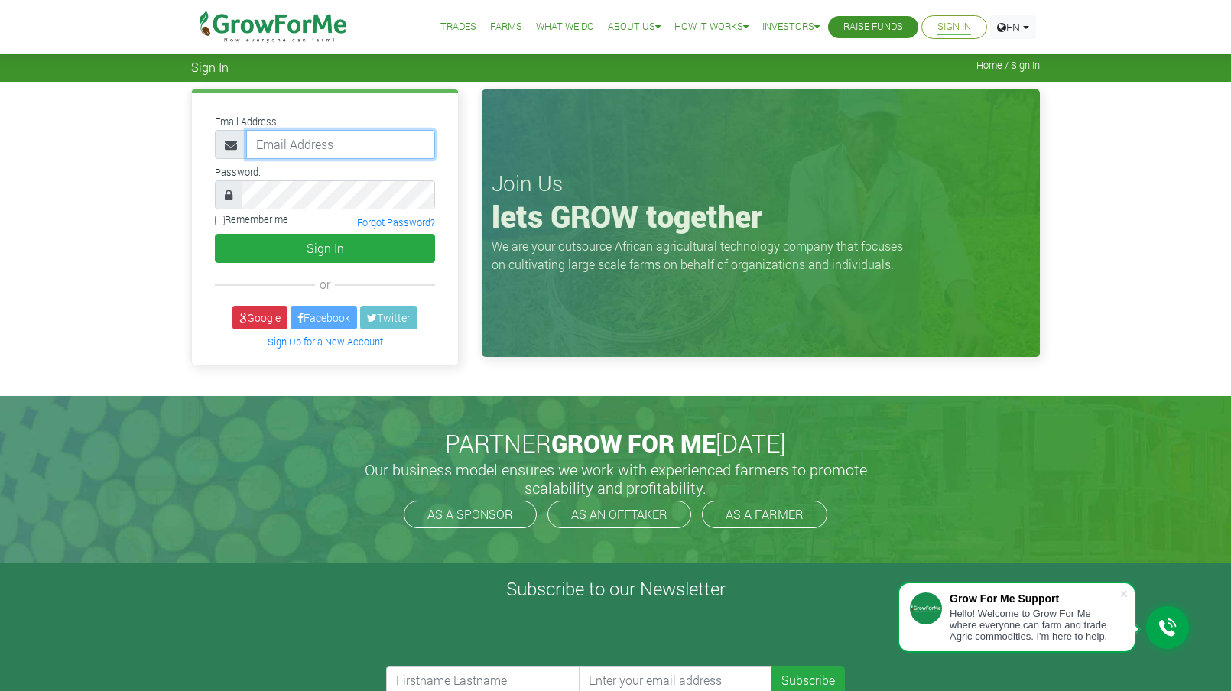
type input "dev.pittman1@gmail.com"
click at [290, 28] on img at bounding box center [273, 27] width 157 height 54
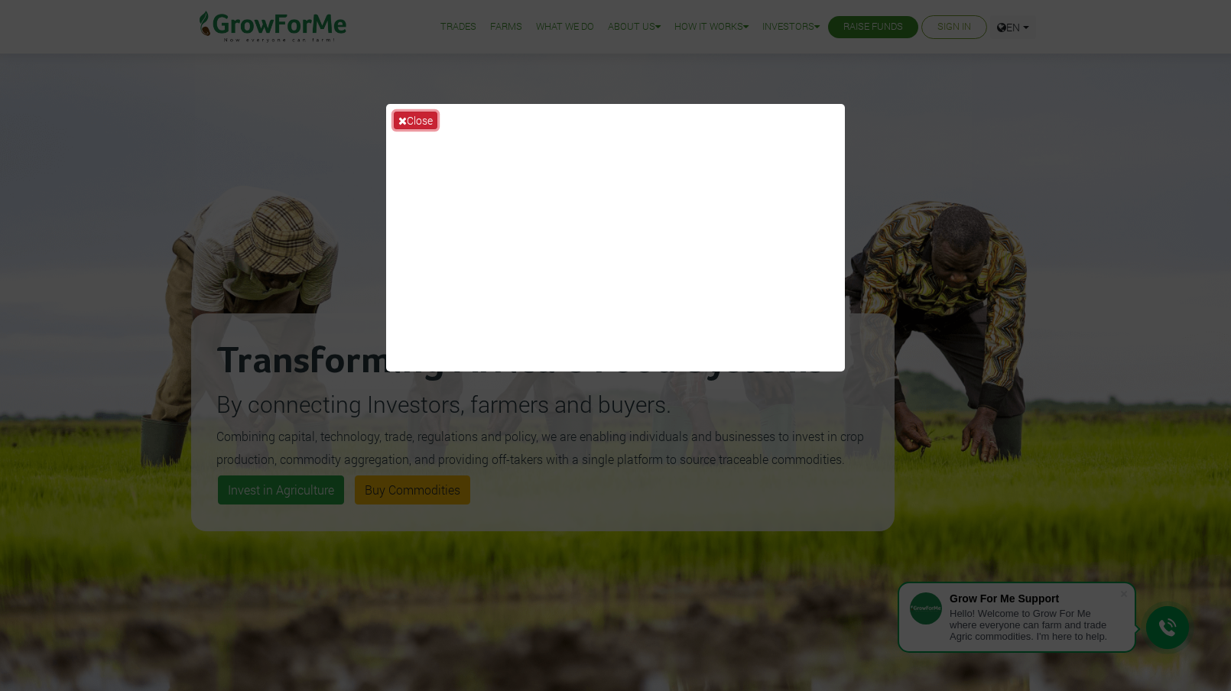
click at [428, 118] on button "Close" at bounding box center [416, 121] width 44 height 18
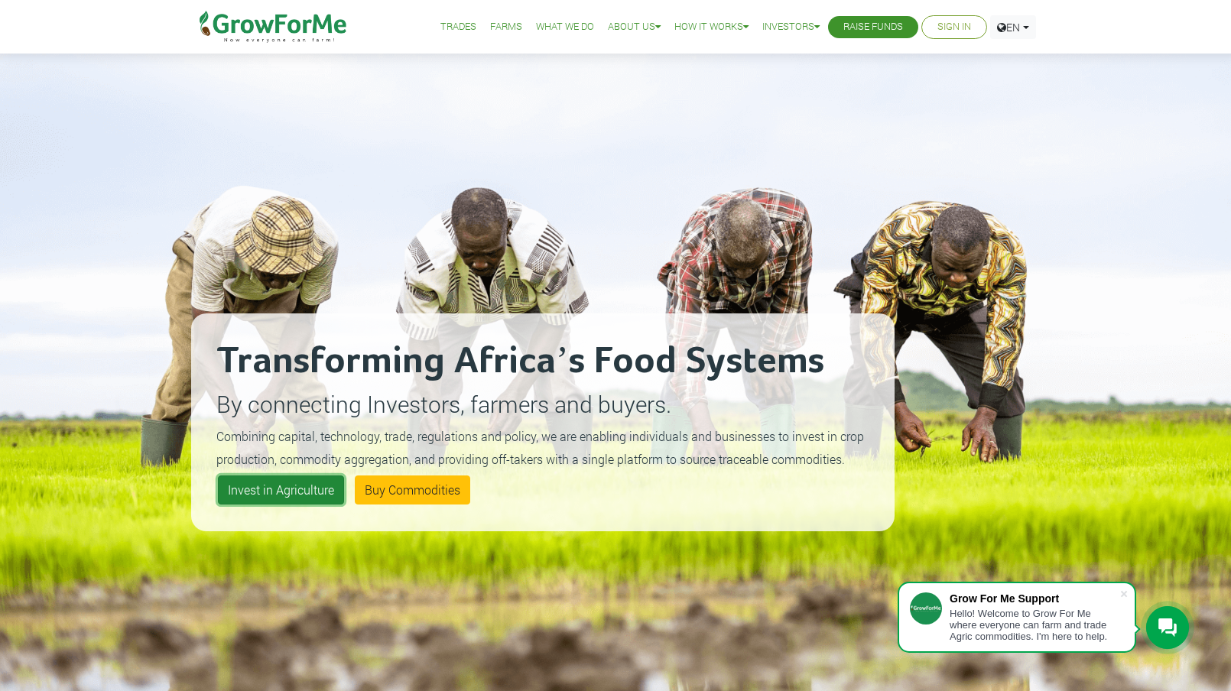
click at [325, 488] on link "Invest in Agriculture" at bounding box center [281, 489] width 126 height 29
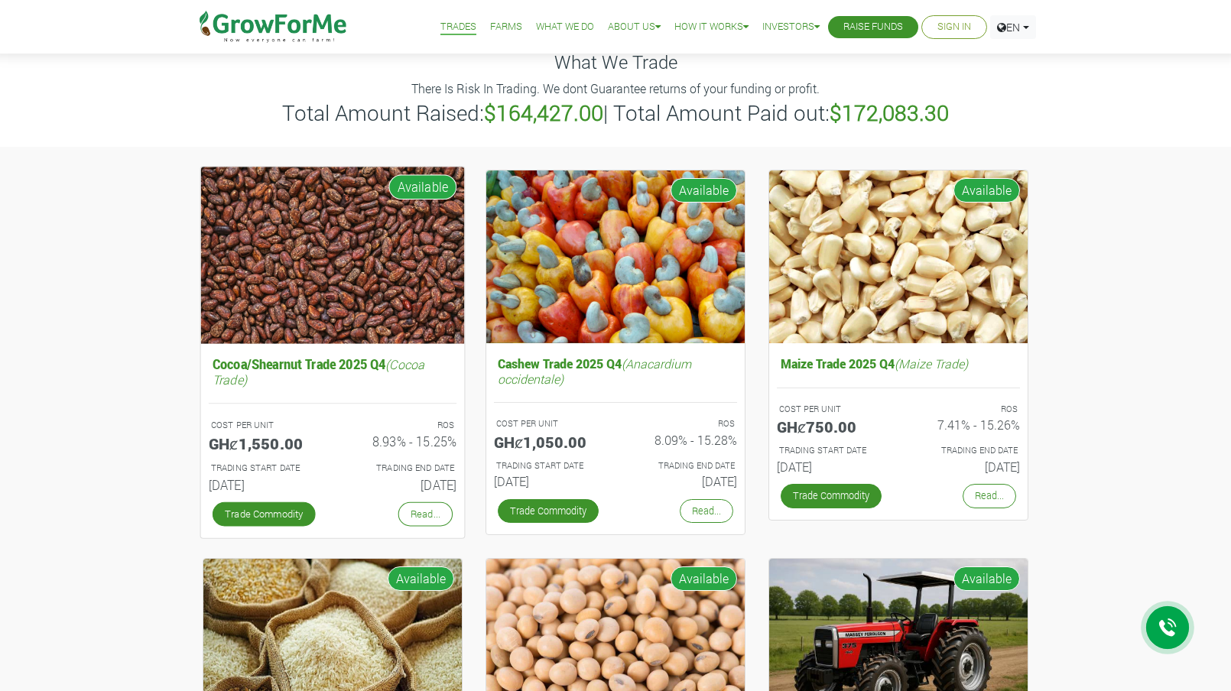
scroll to position [76, 0]
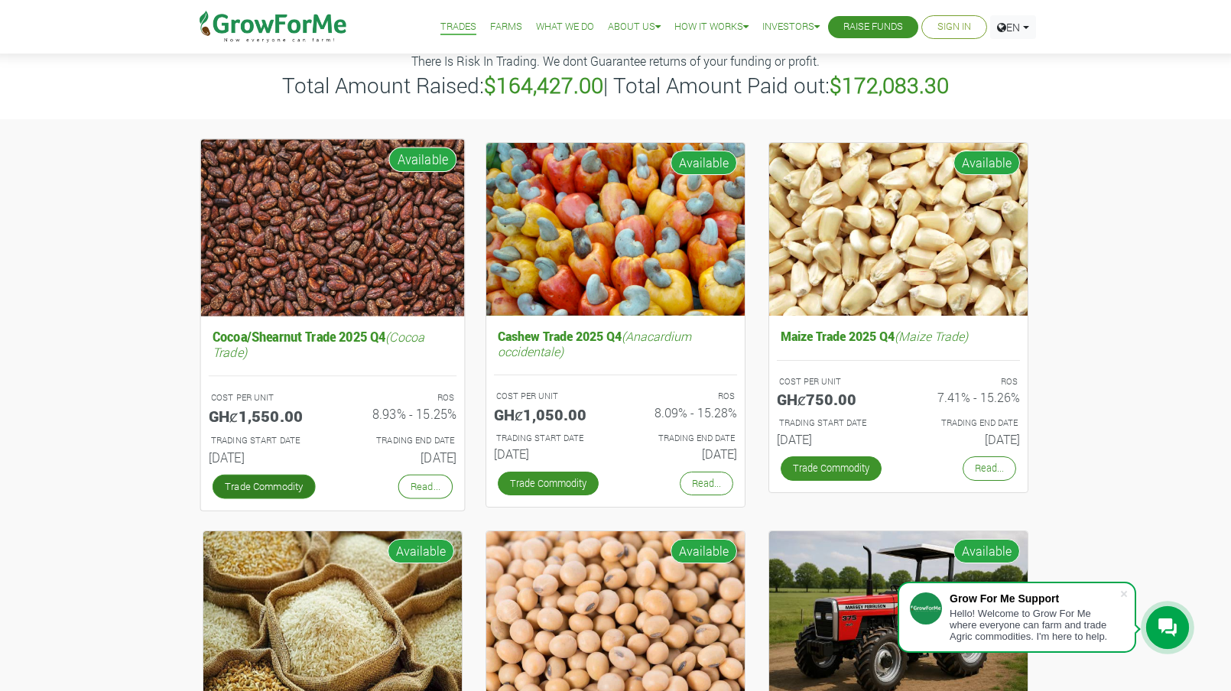
click at [304, 475] on link "Trade Commodity" at bounding box center [264, 486] width 103 height 24
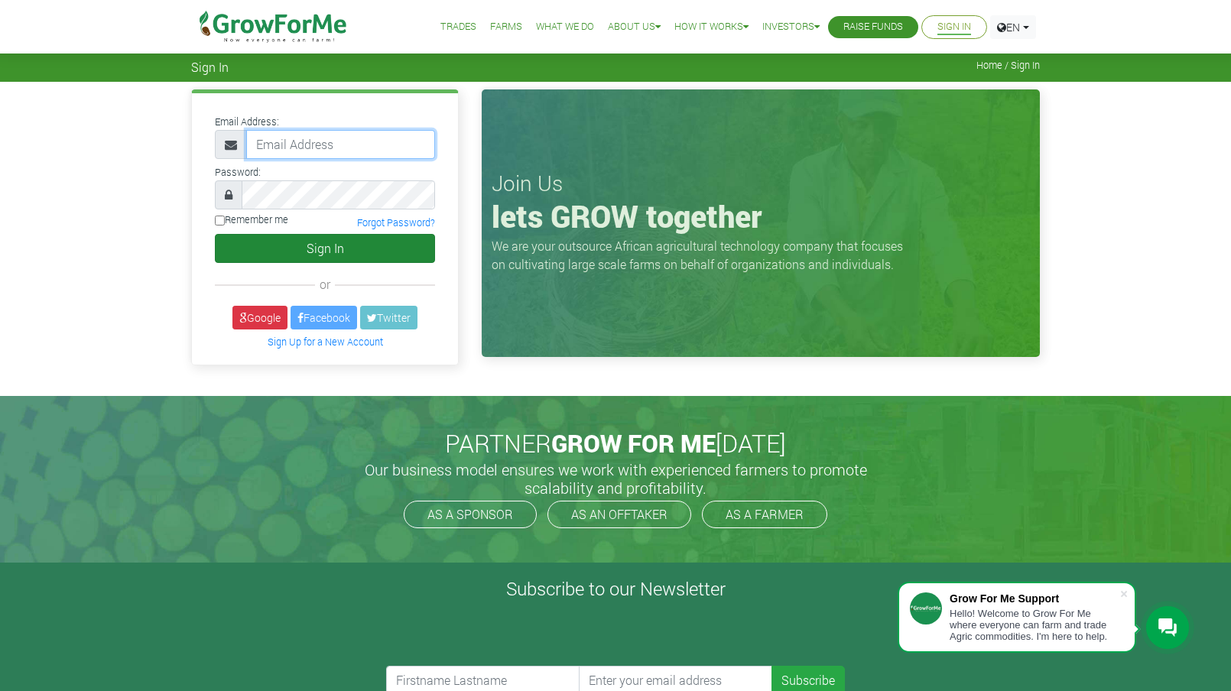
type input "[EMAIL_ADDRESS][DOMAIN_NAME]"
click at [282, 248] on button "Sign In" at bounding box center [325, 248] width 220 height 29
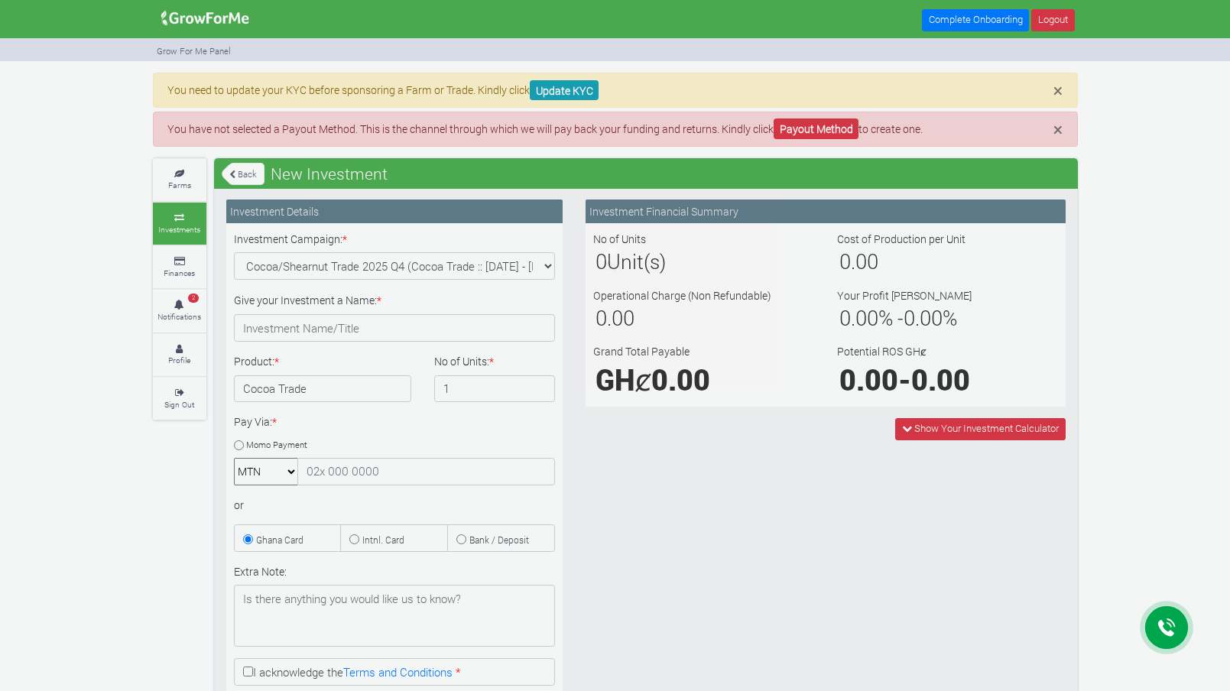
type input "1"
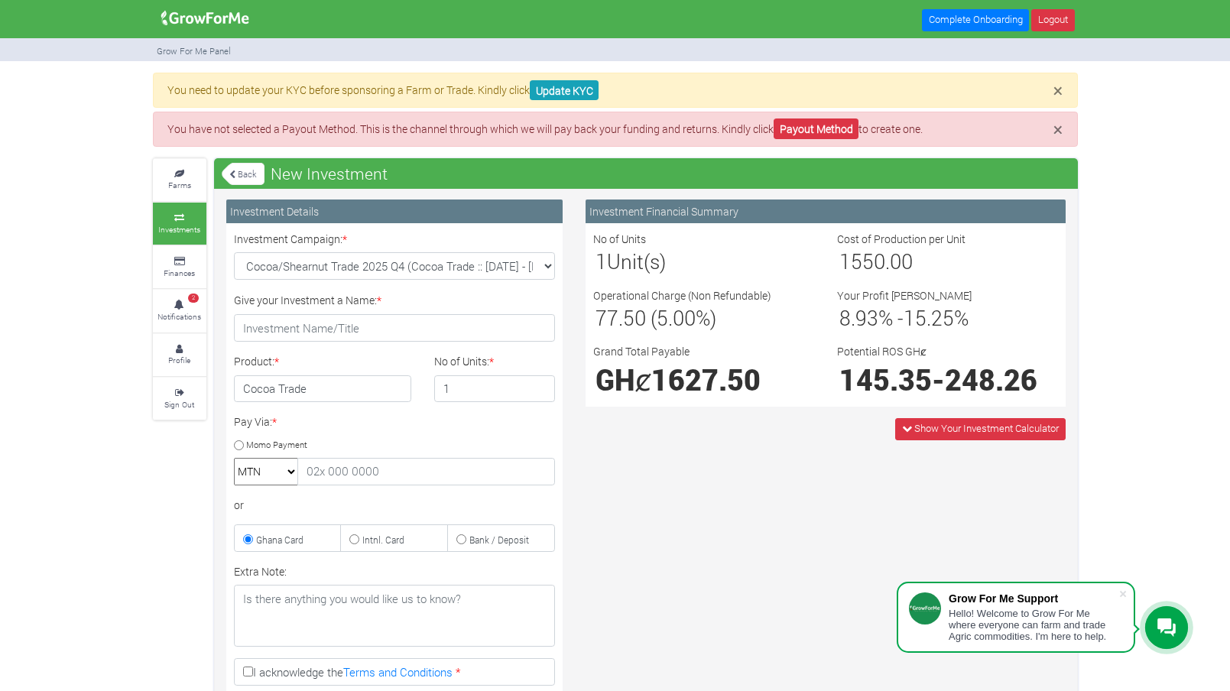
click at [283, 467] on select "MTN Telecel Airtel Tigo" at bounding box center [266, 472] width 64 height 28
click at [323, 430] on div "Pay Via: * Momo Payment MTN Telecel Airtel Tigo or Ghana Card Intnl. Card" at bounding box center [394, 483] width 344 height 138
click at [153, 301] on link "2 Notifications" at bounding box center [180, 311] width 54 height 42
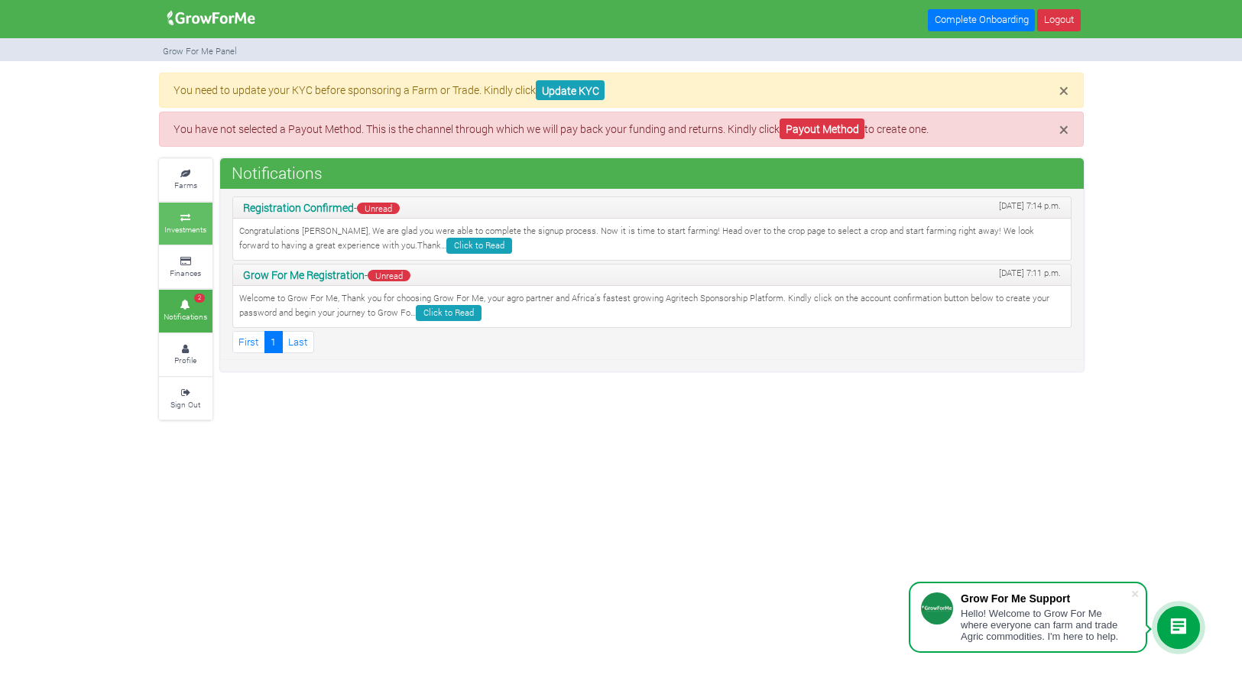
click at [175, 224] on small "Investments" at bounding box center [185, 229] width 42 height 11
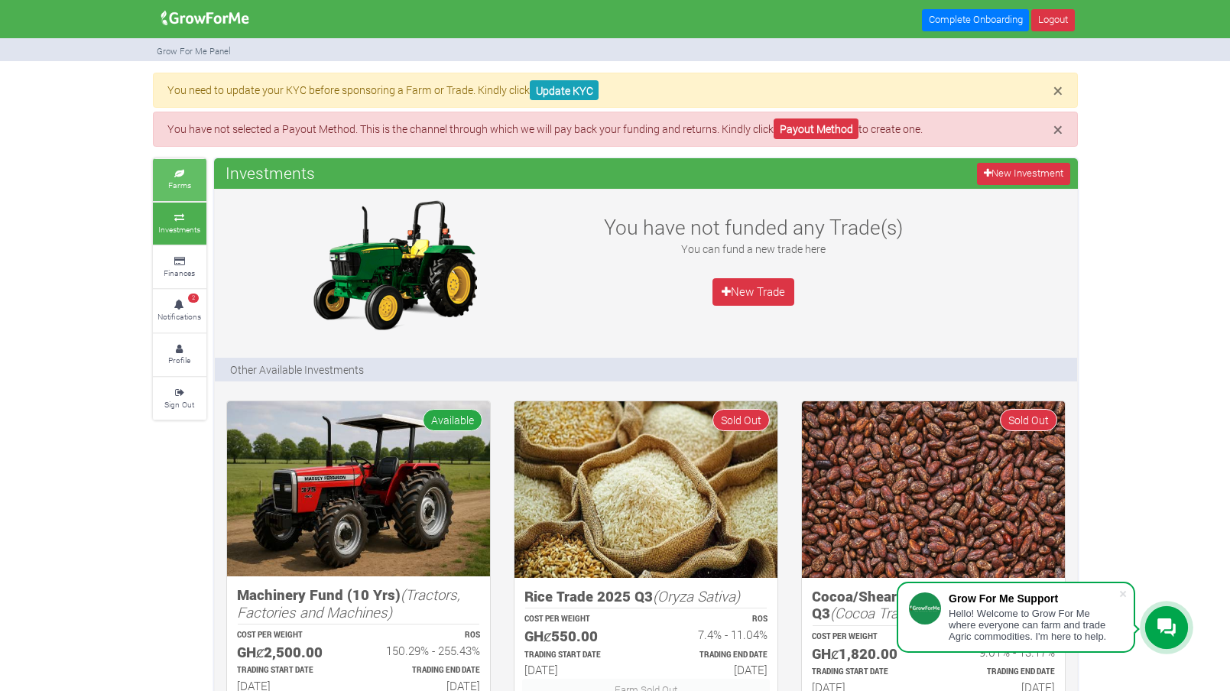
click at [187, 186] on small "Farms" at bounding box center [179, 185] width 23 height 11
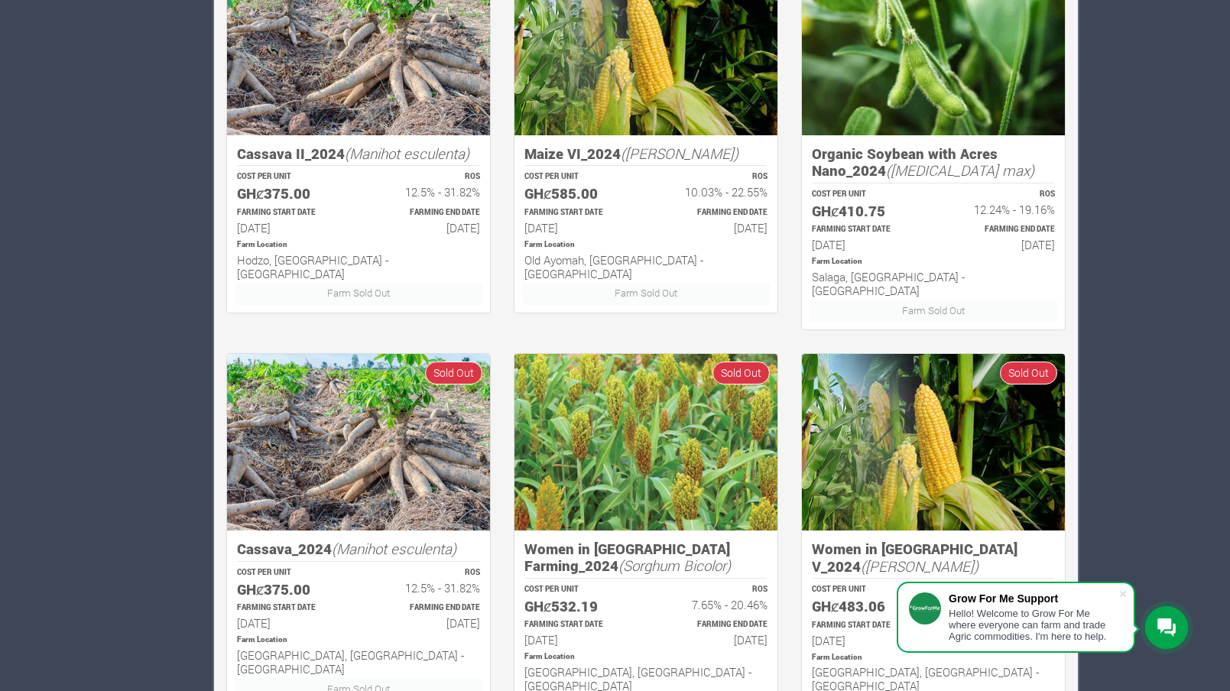
scroll to position [904, 0]
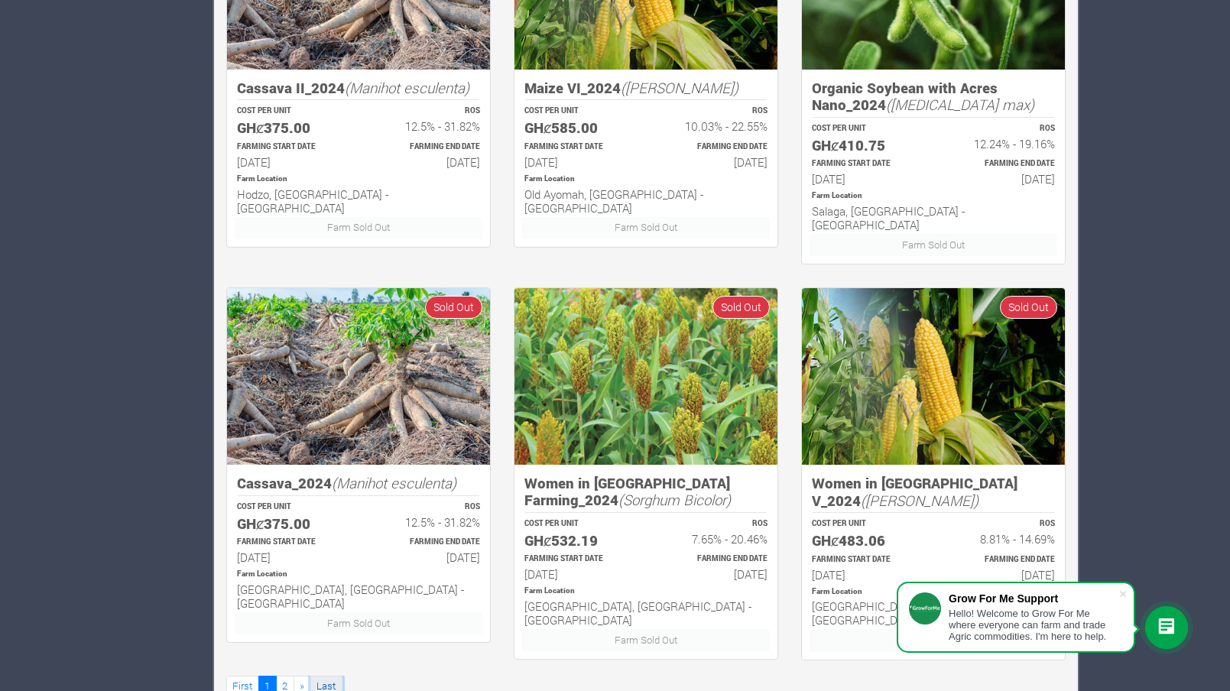
click at [323, 676] on link "Last" at bounding box center [326, 687] width 32 height 22
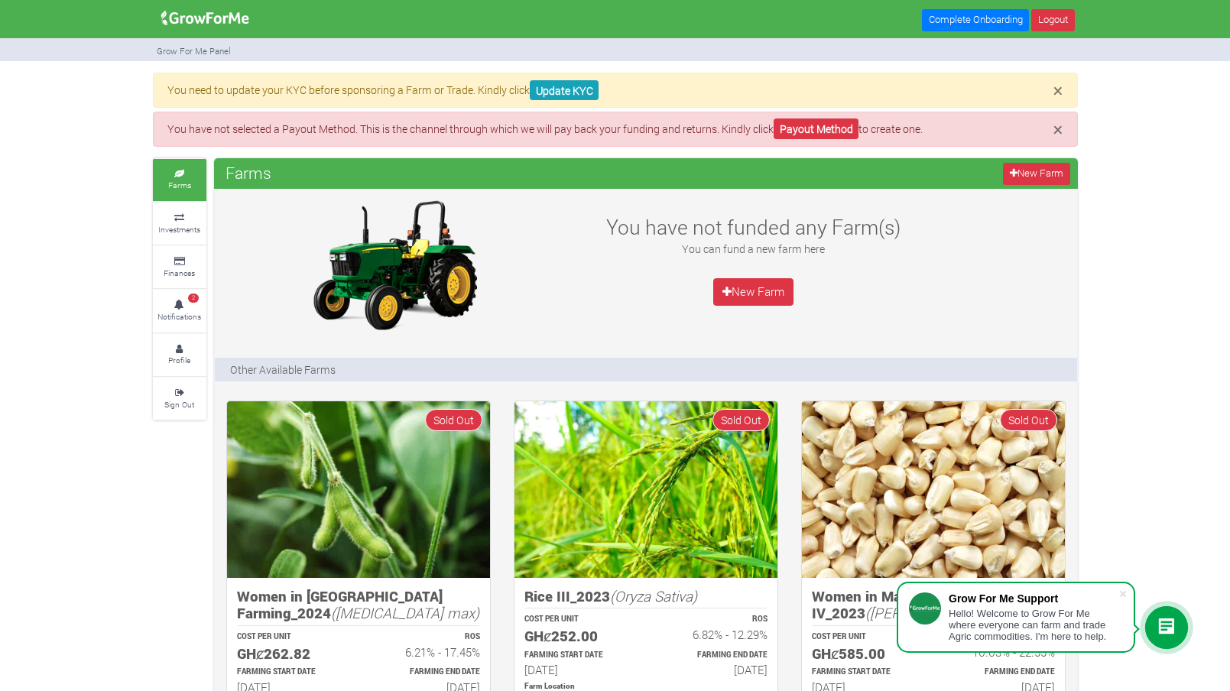
click at [219, 15] on img at bounding box center [205, 18] width 99 height 31
